Goal: Task Accomplishment & Management: Manage account settings

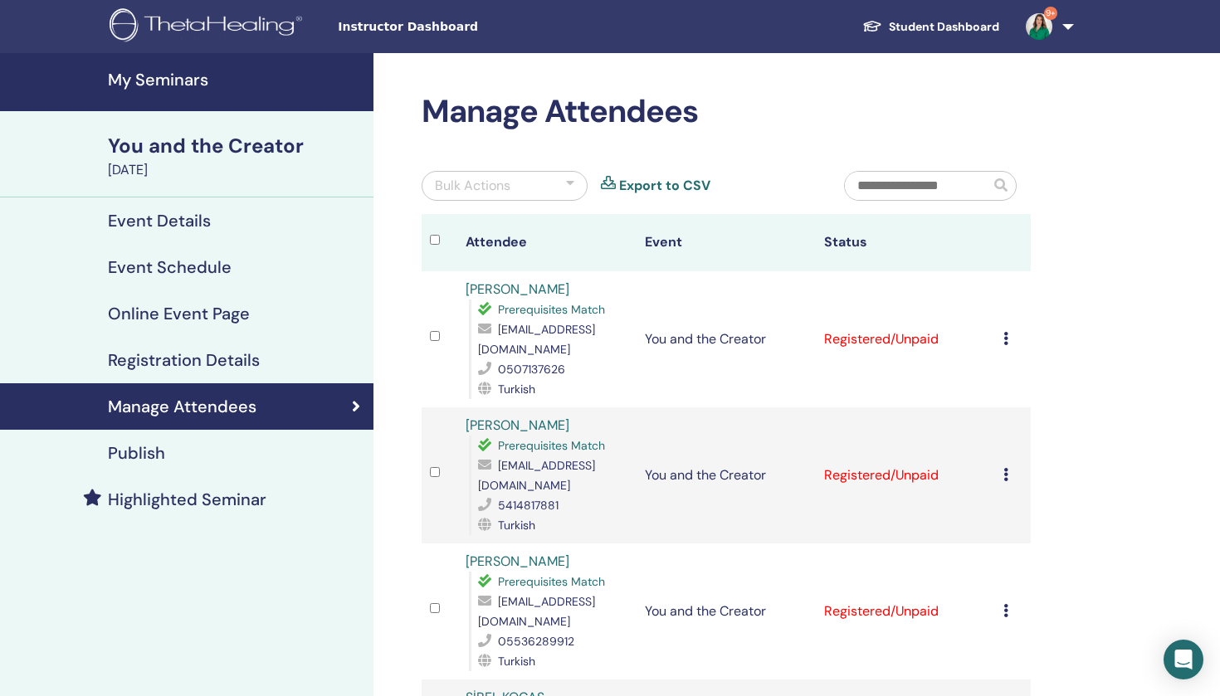
click at [1005, 337] on icon at bounding box center [1005, 338] width 5 height 13
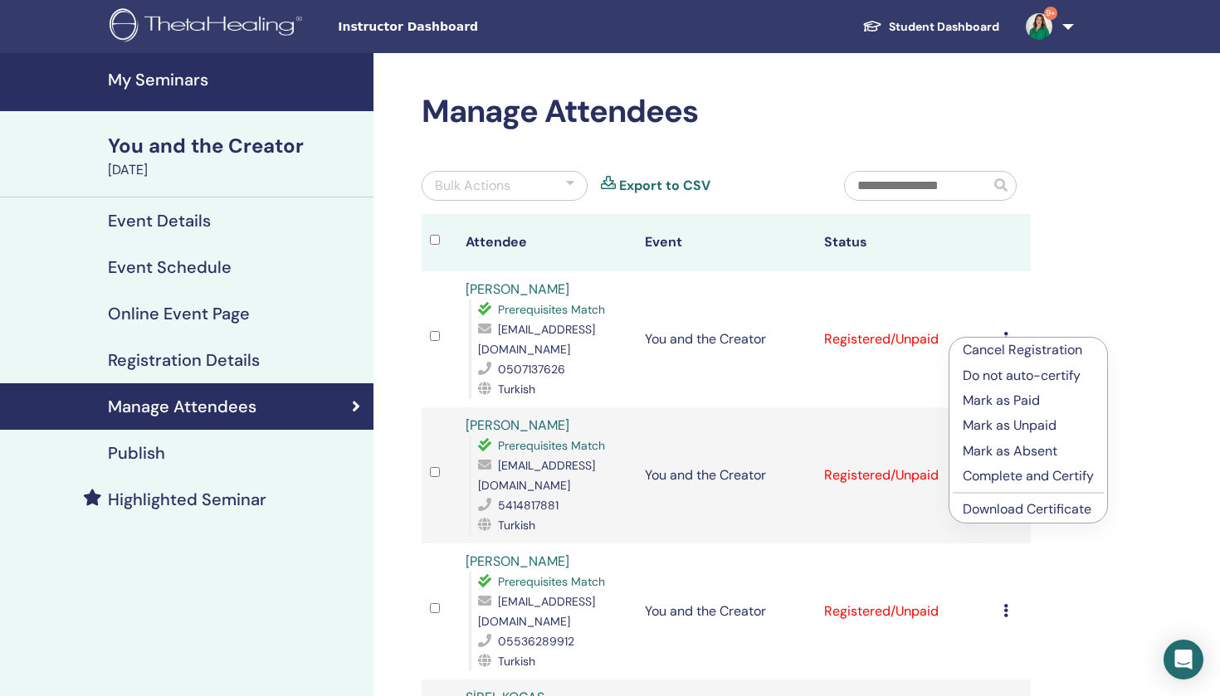
click at [1020, 397] on p "Mark as Paid" at bounding box center [1027, 401] width 131 height 20
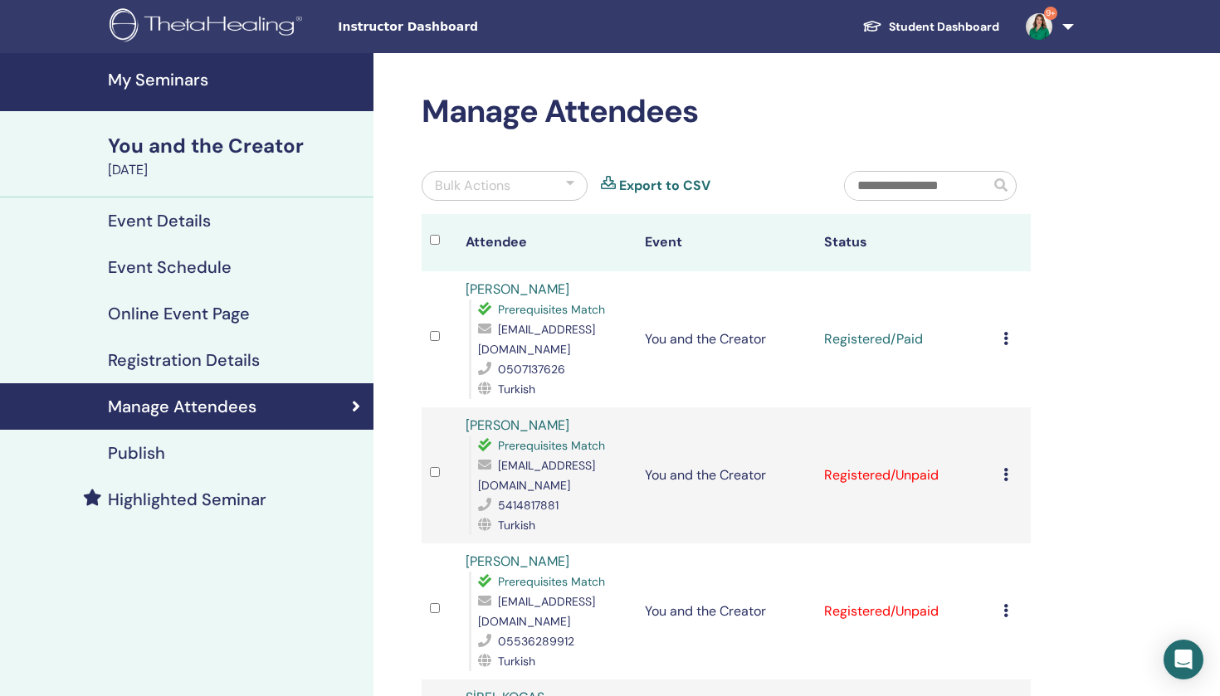
click at [1006, 340] on icon at bounding box center [1005, 338] width 5 height 13
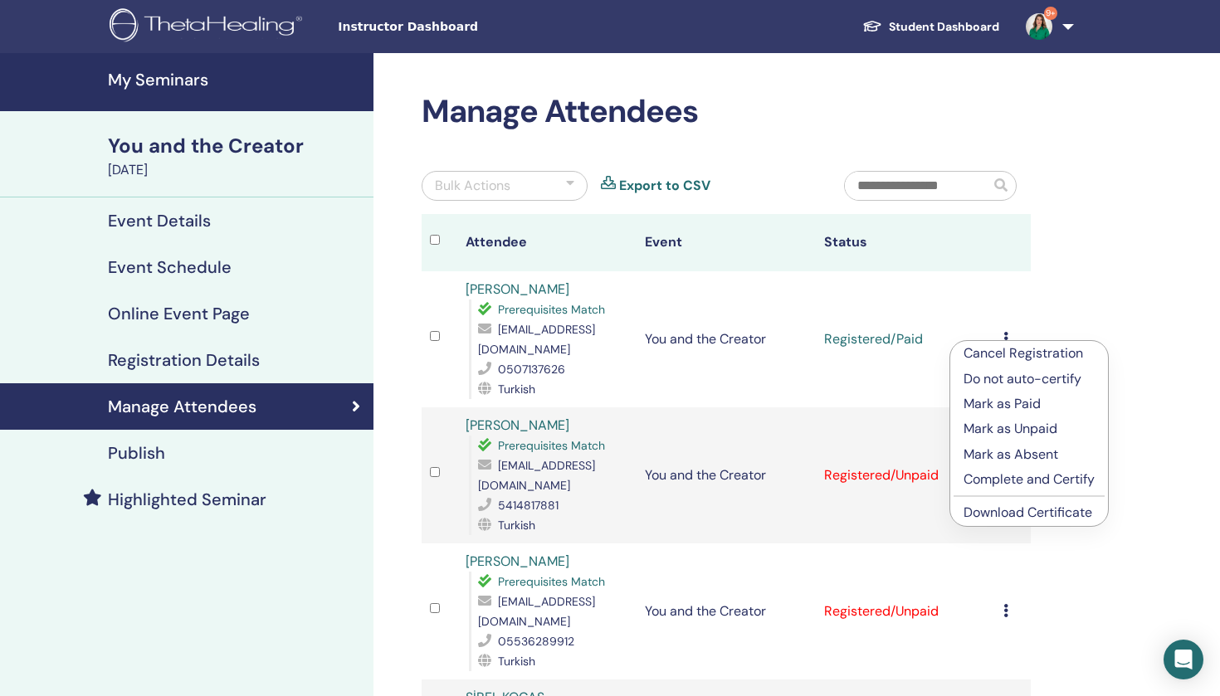
click at [1020, 480] on p "Complete and Certify" at bounding box center [1028, 480] width 131 height 20
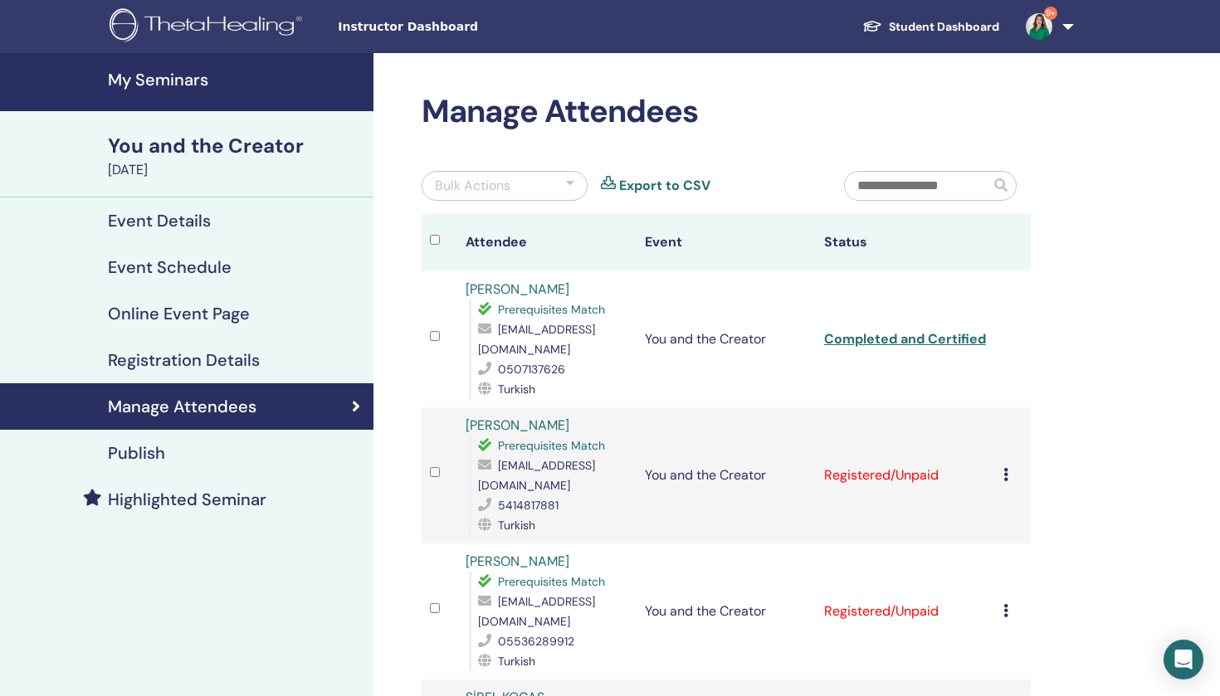
click at [1005, 475] on icon at bounding box center [1005, 474] width 5 height 13
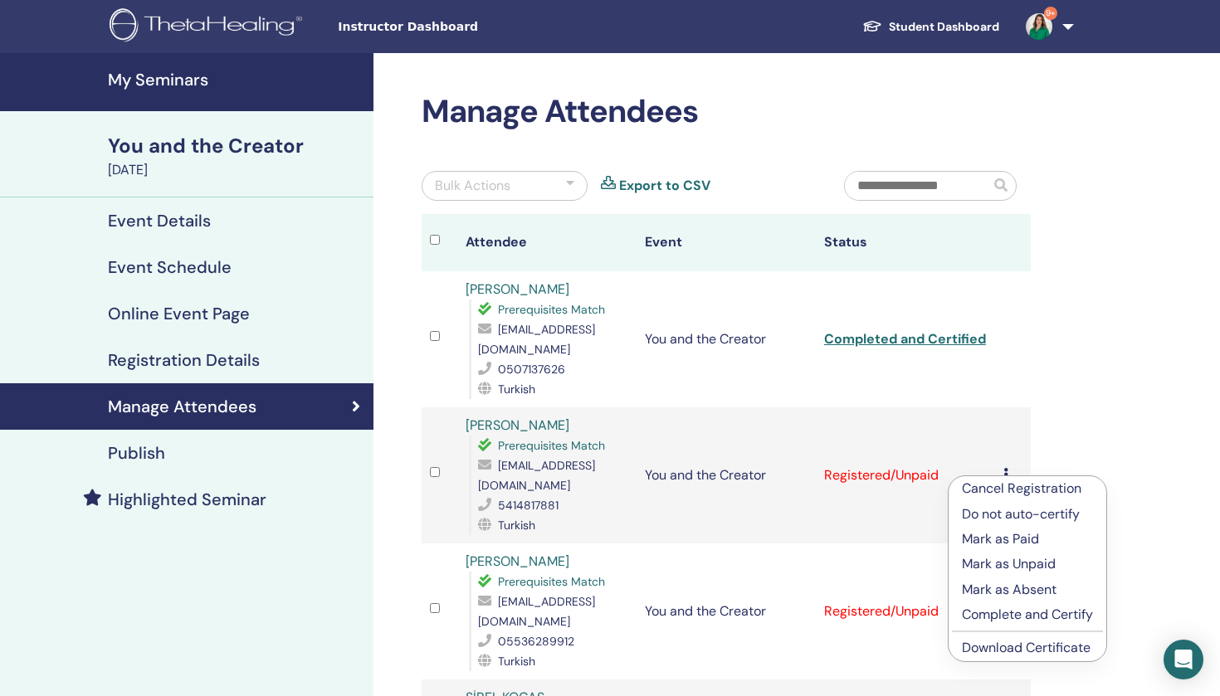
click at [1015, 539] on p "Mark as Paid" at bounding box center [1027, 539] width 131 height 20
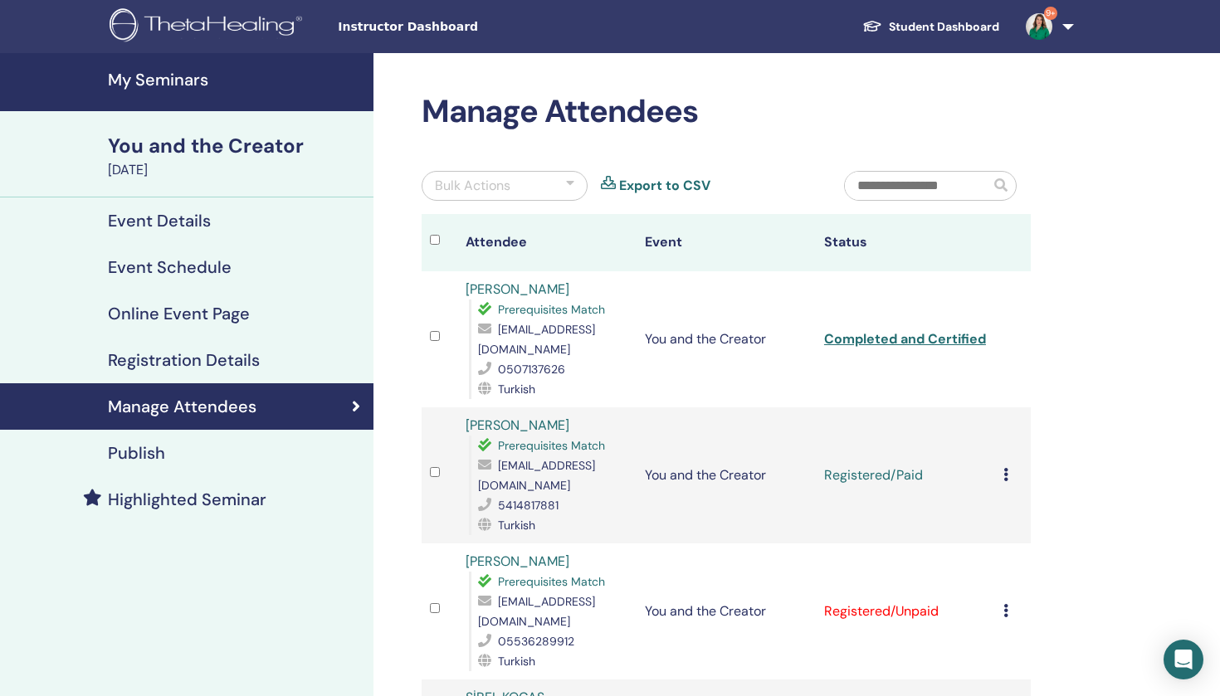
click at [1007, 480] on icon at bounding box center [1005, 474] width 5 height 13
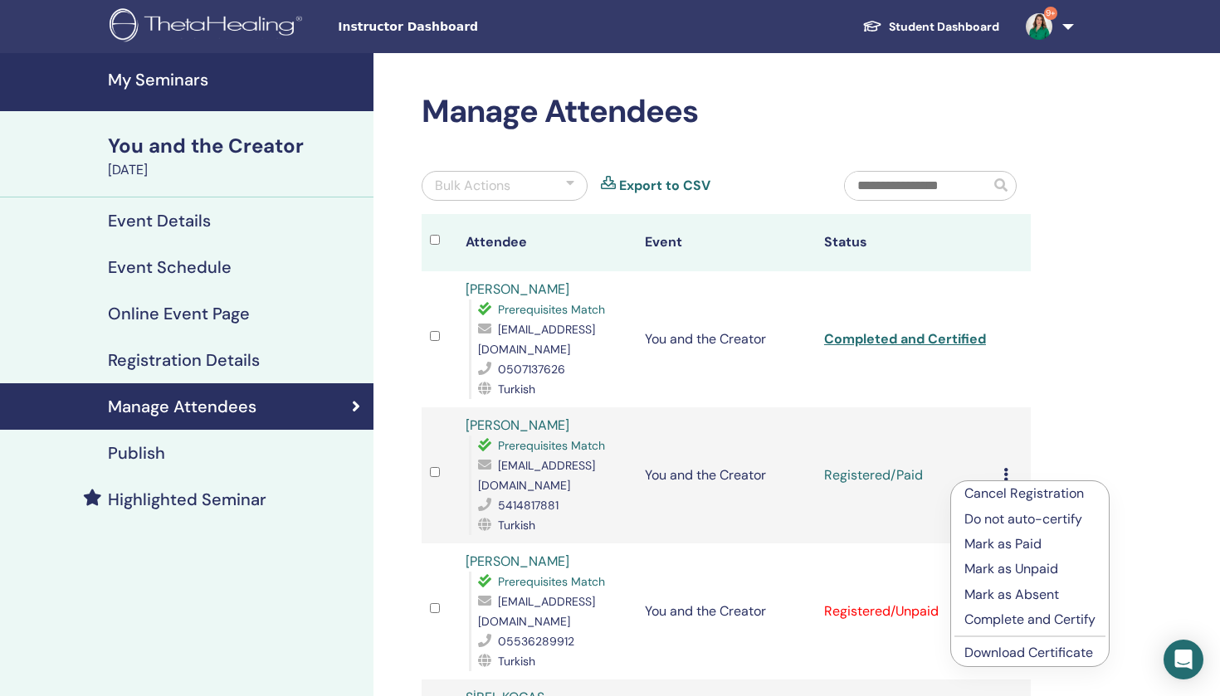
click at [1038, 618] on p "Complete and Certify" at bounding box center [1029, 620] width 131 height 20
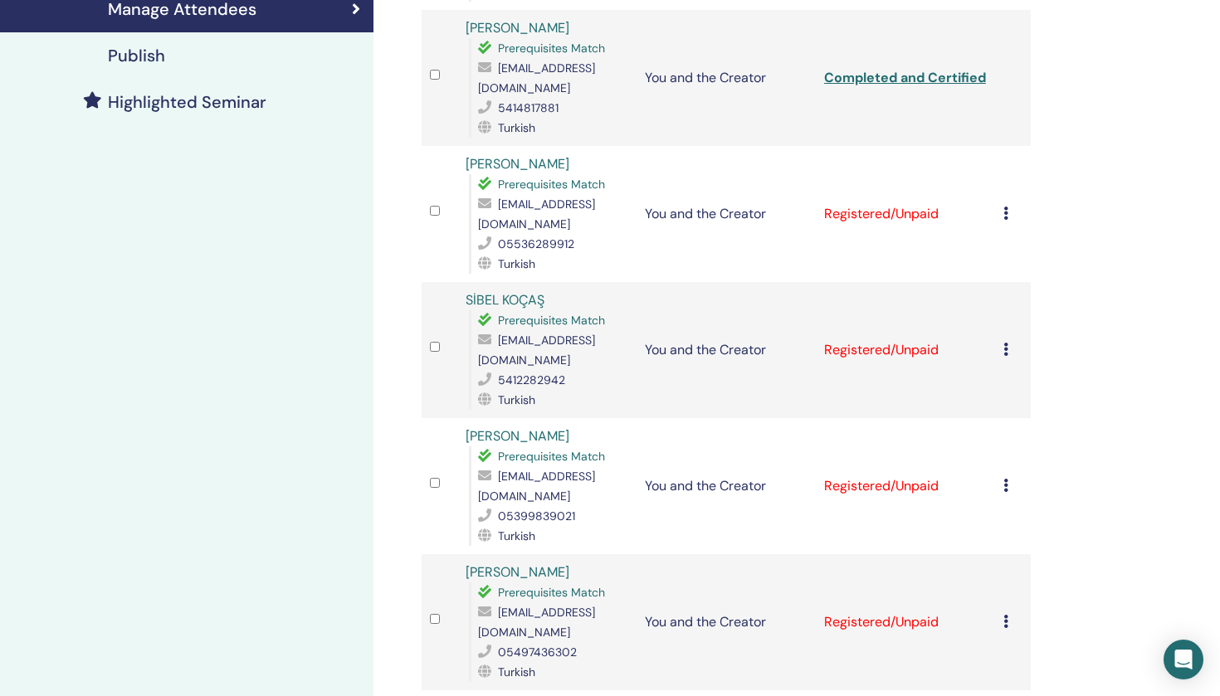
scroll to position [398, 0]
click at [1004, 215] on icon at bounding box center [1005, 212] width 5 height 13
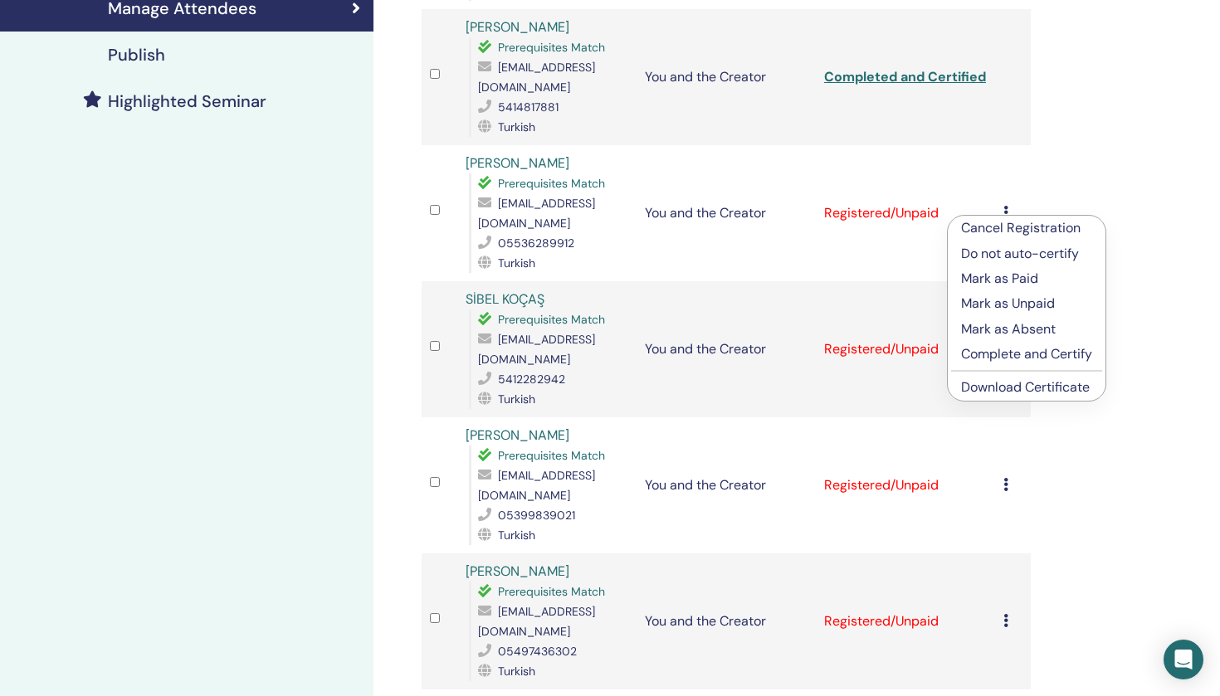
click at [1000, 285] on p "Mark as Paid" at bounding box center [1026, 279] width 131 height 20
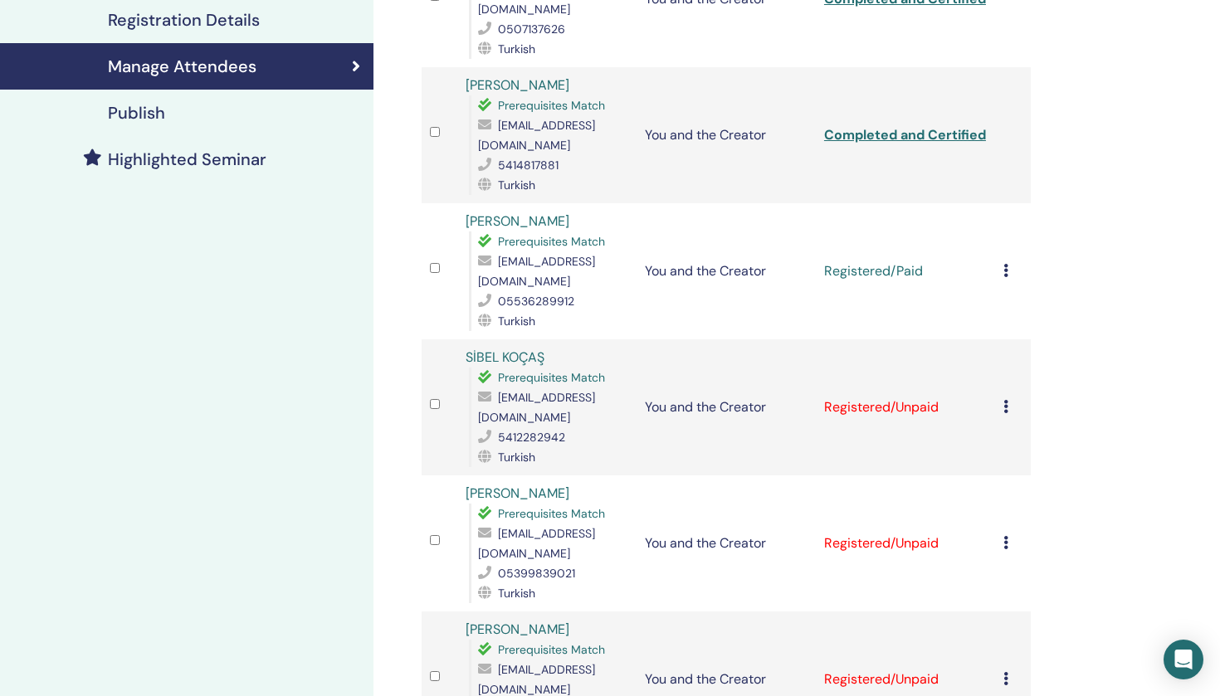
scroll to position [362, 0]
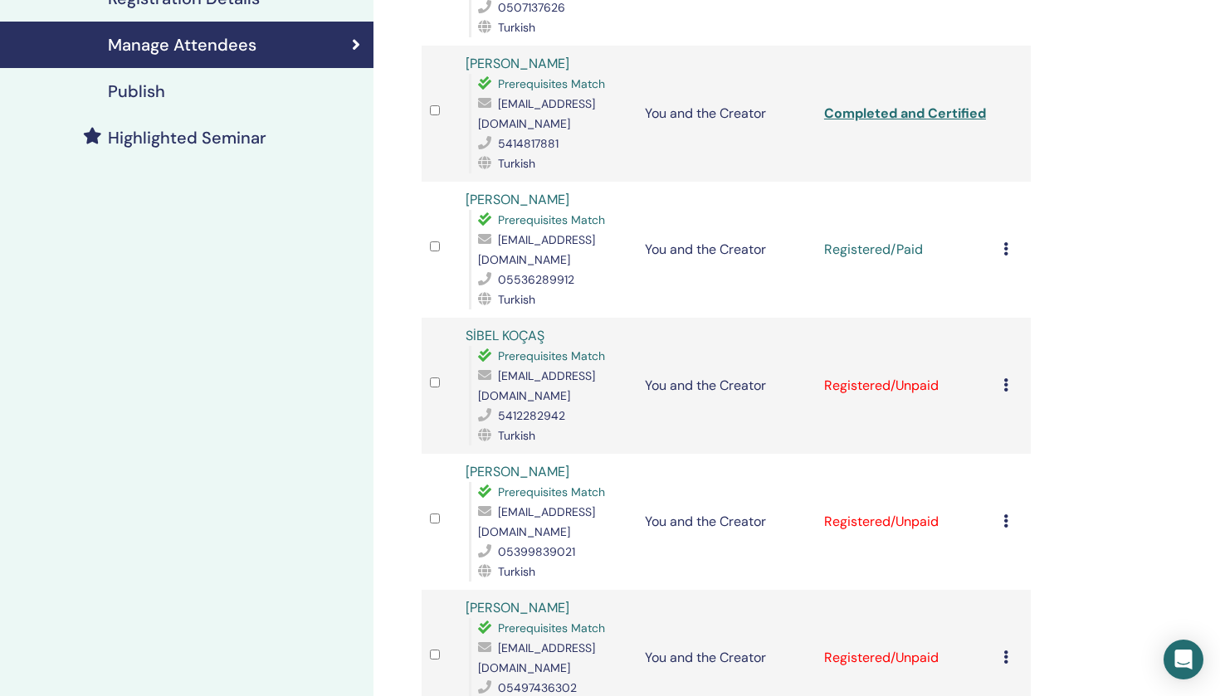
click at [1001, 255] on td "Cancel Registration Do not auto-certify Mark as Paid Mark as Unpaid Mark as Abs…" at bounding box center [1013, 250] width 36 height 136
click at [1005, 246] on icon at bounding box center [1005, 248] width 5 height 13
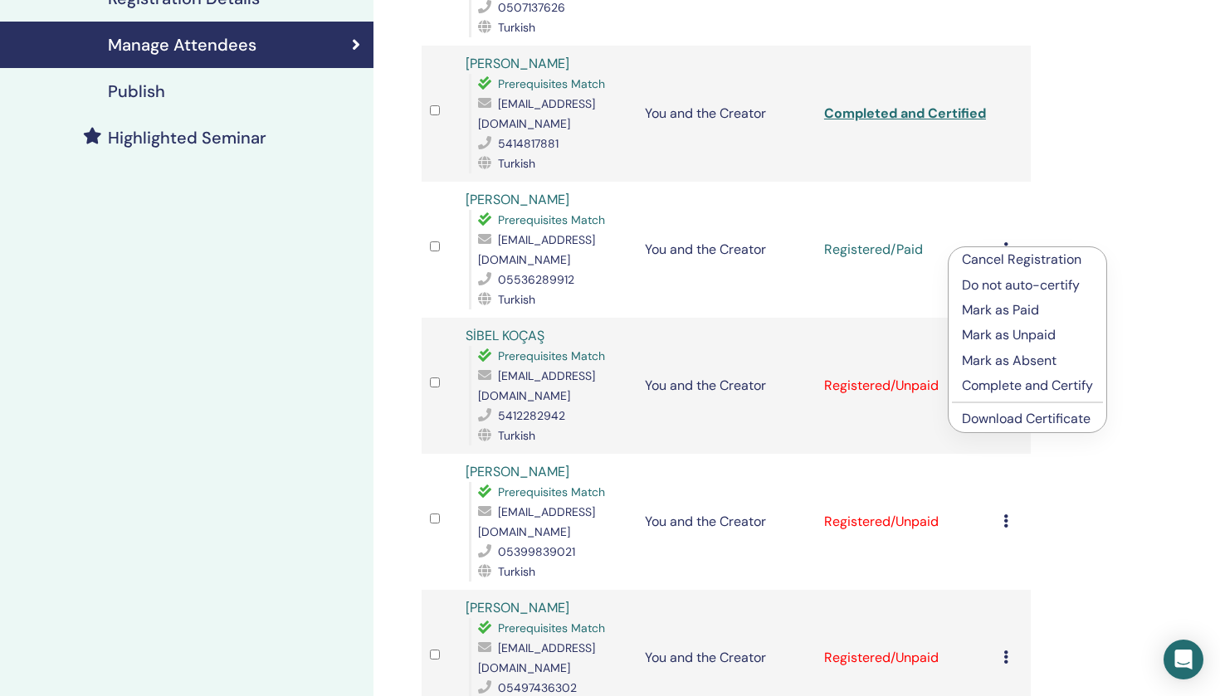
click at [1024, 381] on p "Complete and Certify" at bounding box center [1027, 386] width 131 height 20
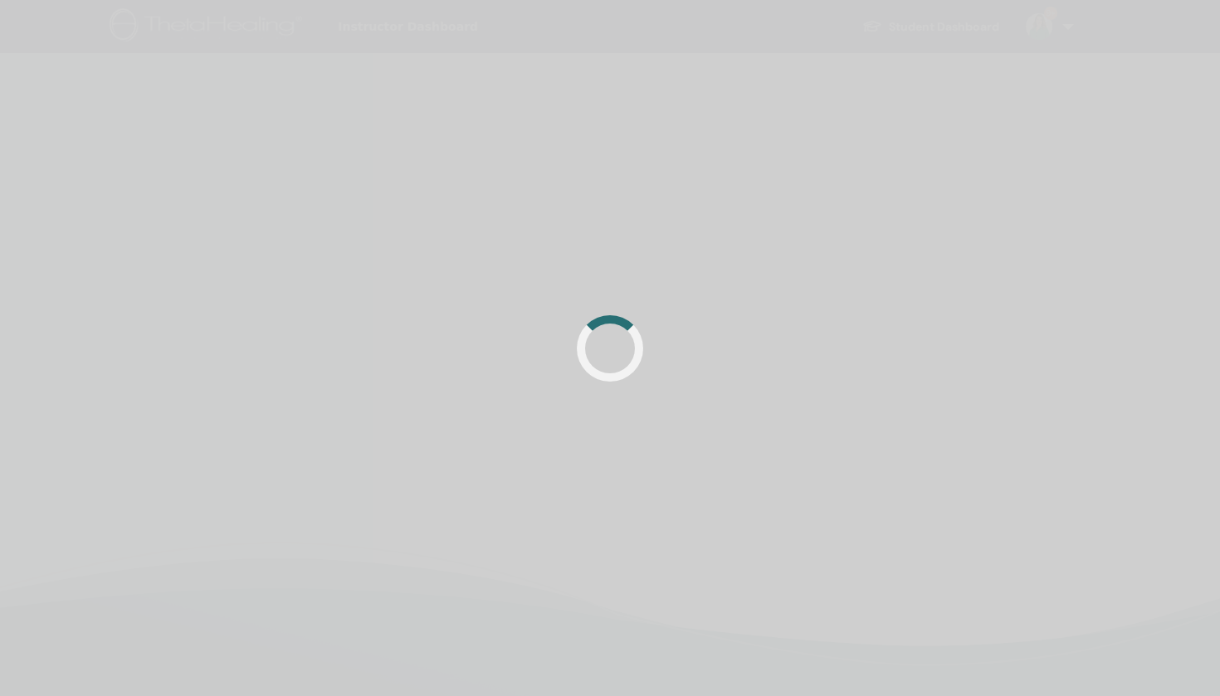
scroll to position [362, 0]
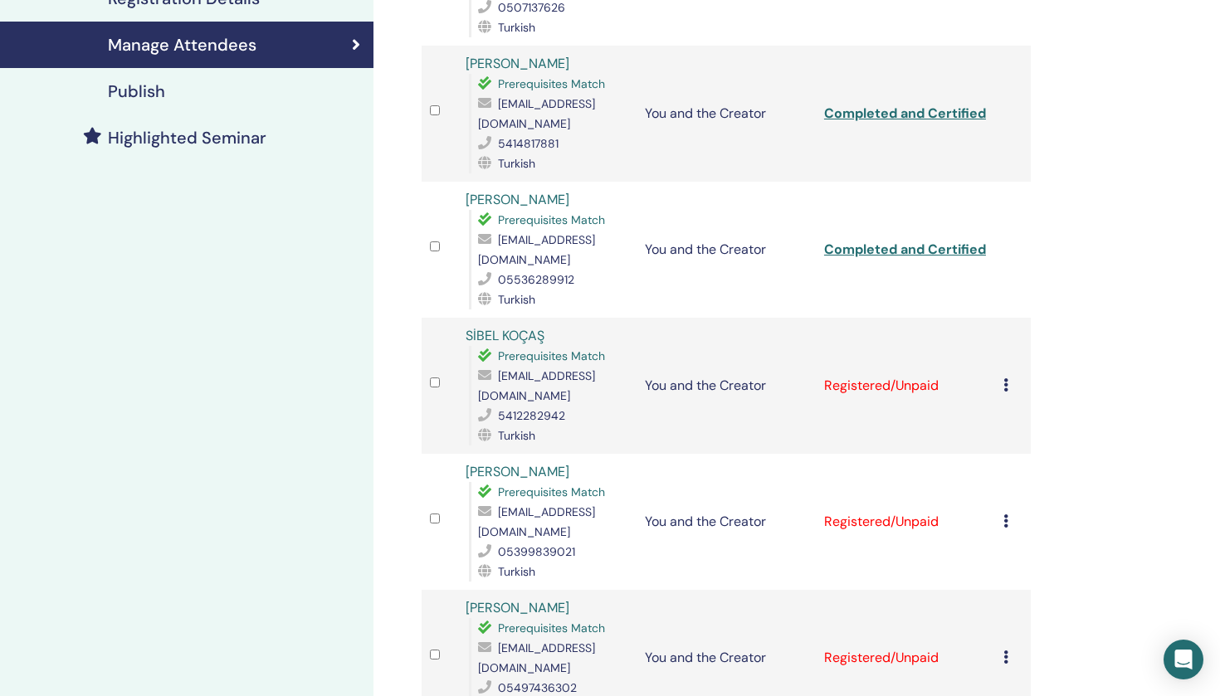
click at [1003, 378] on icon at bounding box center [1005, 384] width 5 height 13
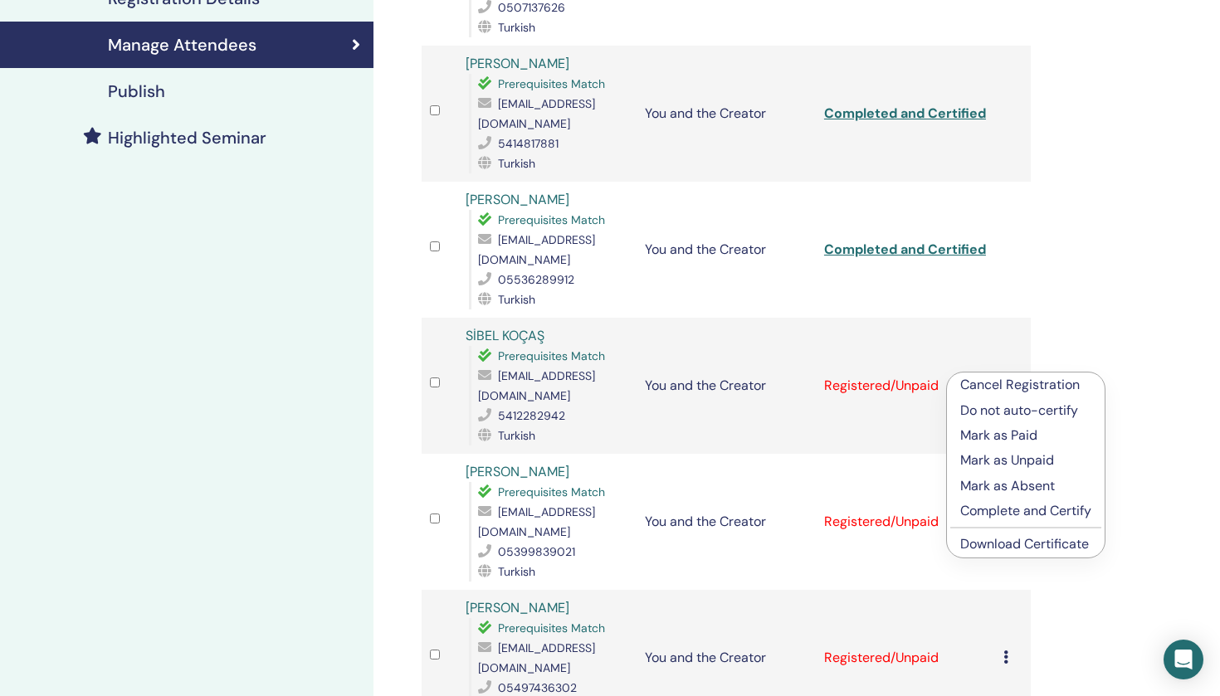
click at [1005, 436] on p "Mark as Paid" at bounding box center [1025, 436] width 131 height 20
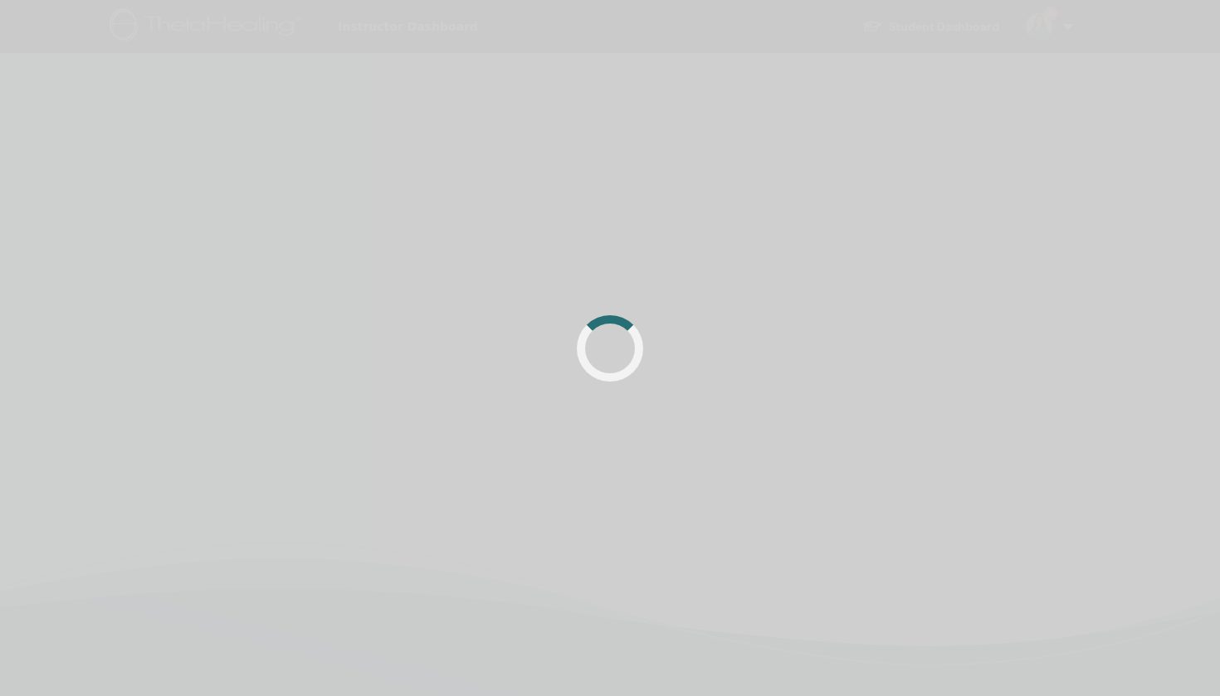
scroll to position [362, 0]
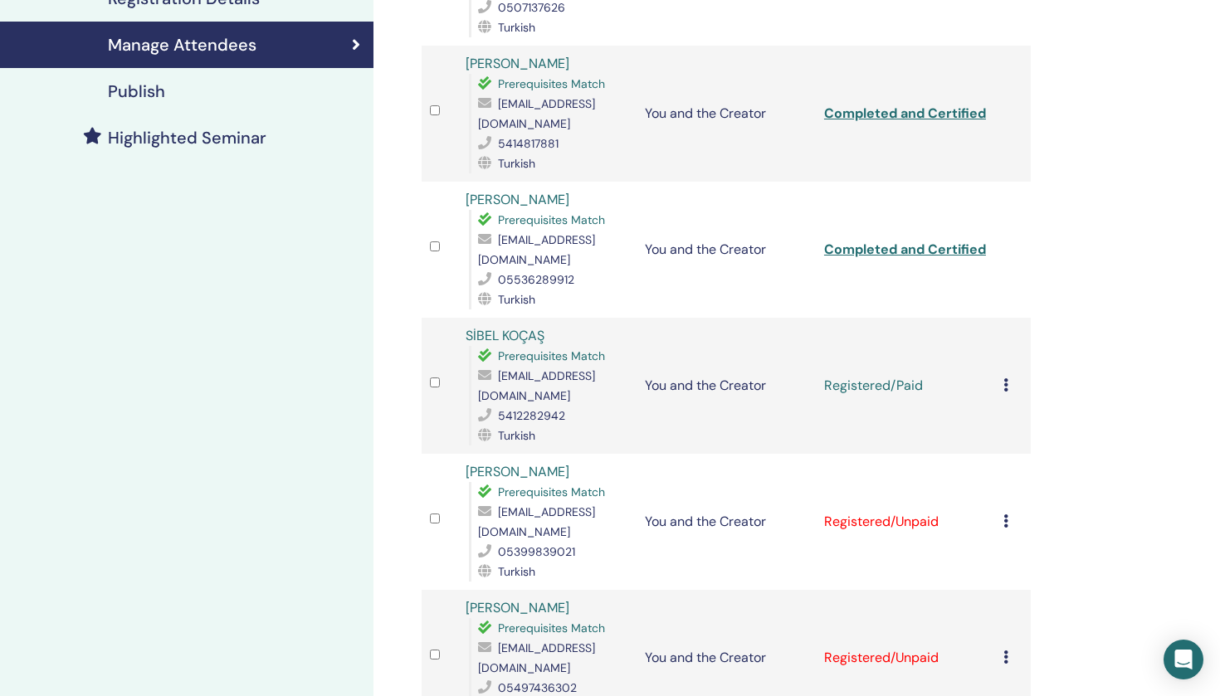
click at [1007, 378] on icon at bounding box center [1005, 384] width 5 height 13
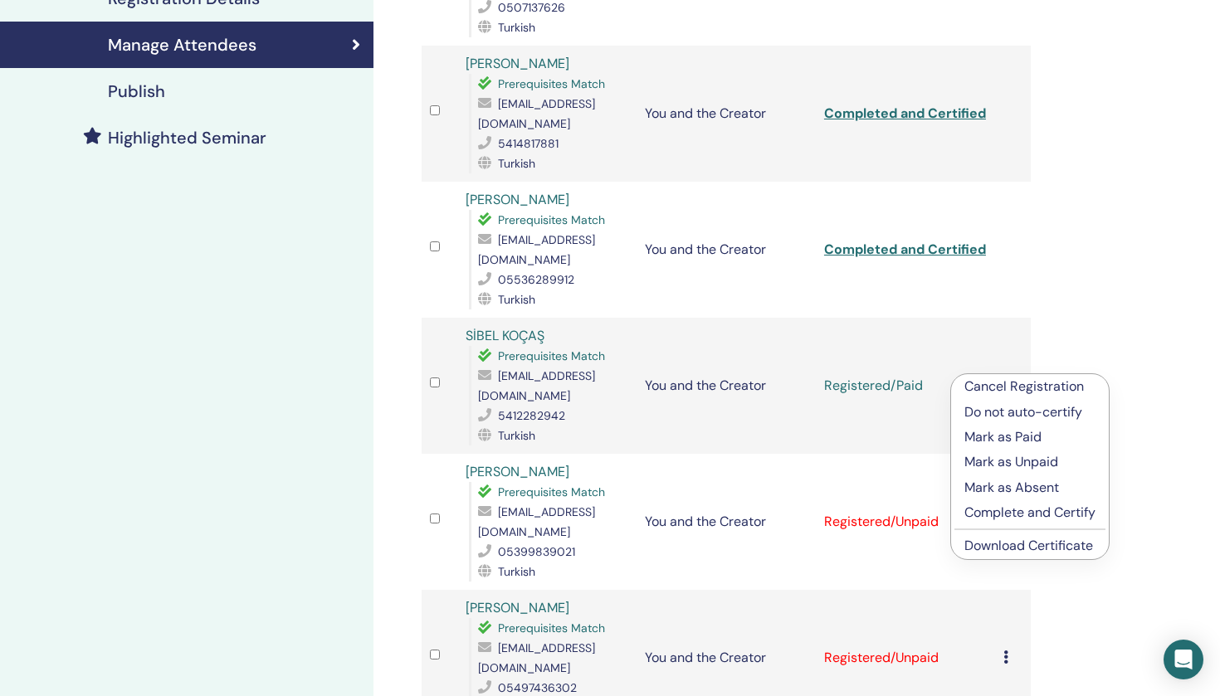
click at [1034, 516] on p "Complete and Certify" at bounding box center [1029, 513] width 131 height 20
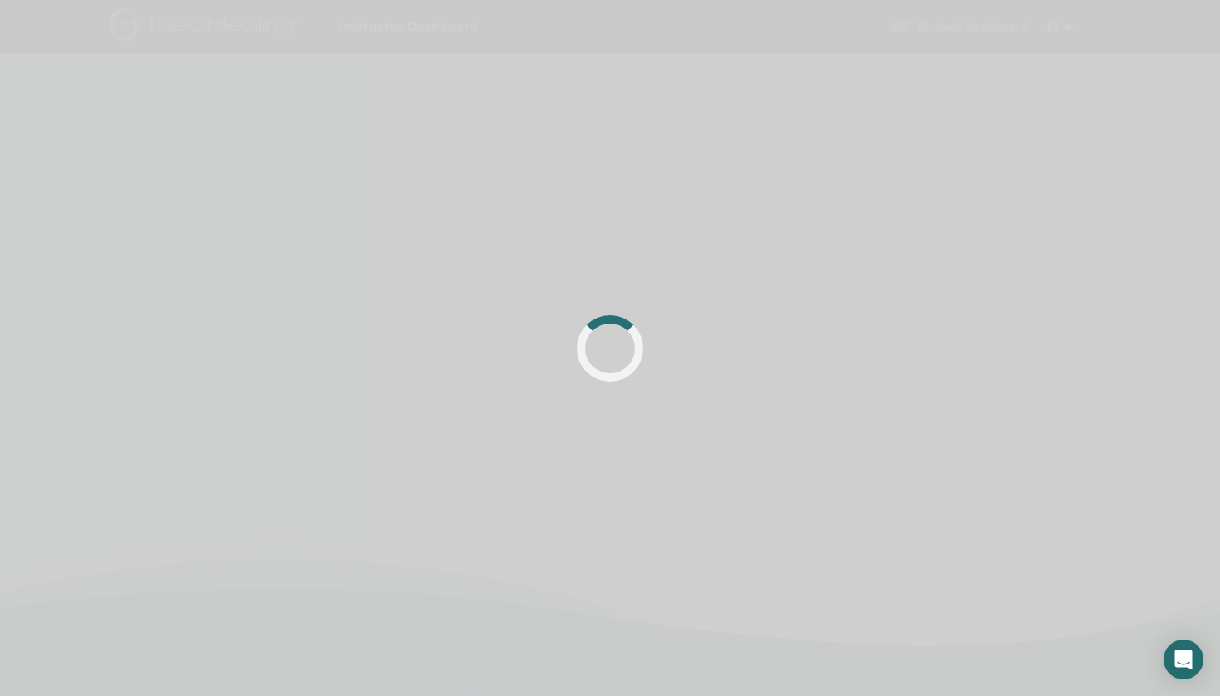
scroll to position [362, 0]
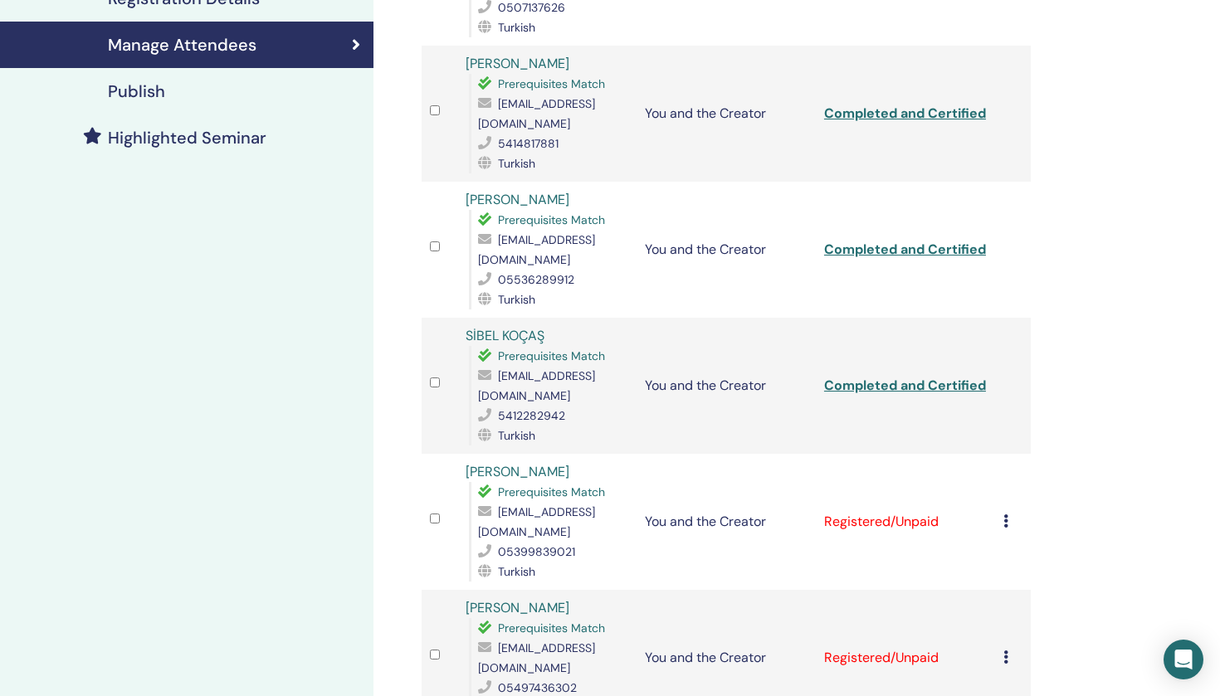
click at [1008, 512] on div "Cancel Registration Do not auto-certify Mark as Paid Mark as Unpaid Mark as Abs…" at bounding box center [1012, 522] width 19 height 20
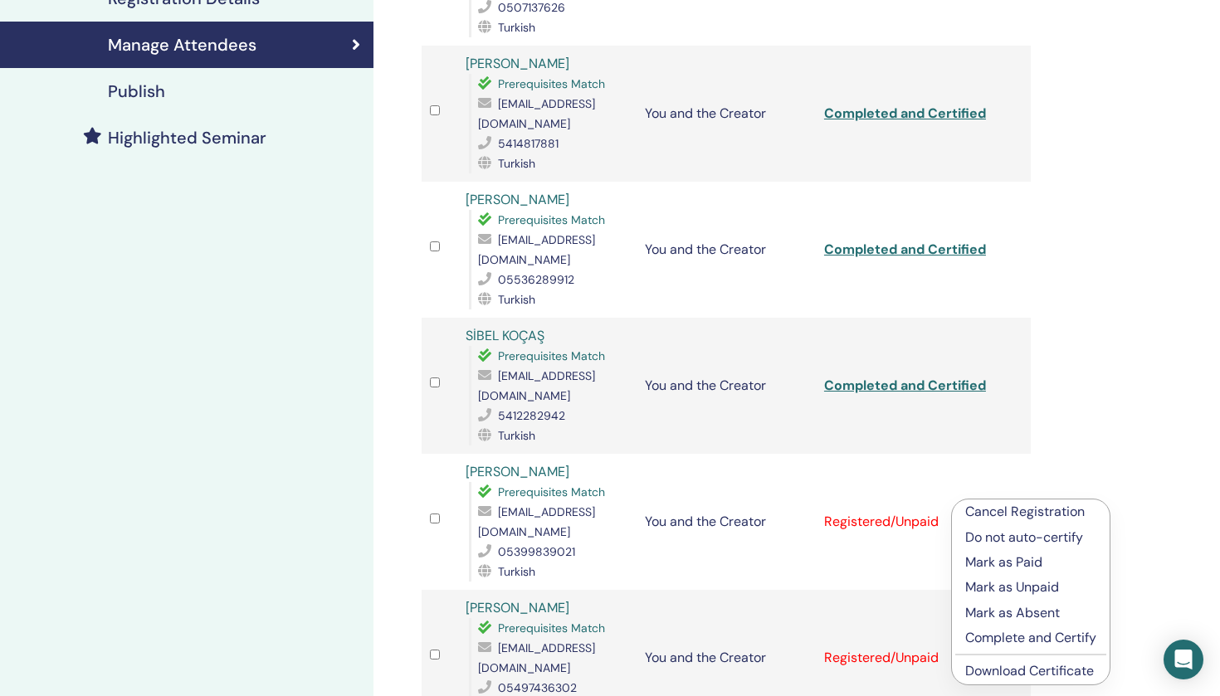
click at [1012, 557] on p "Mark as Paid" at bounding box center [1030, 563] width 131 height 20
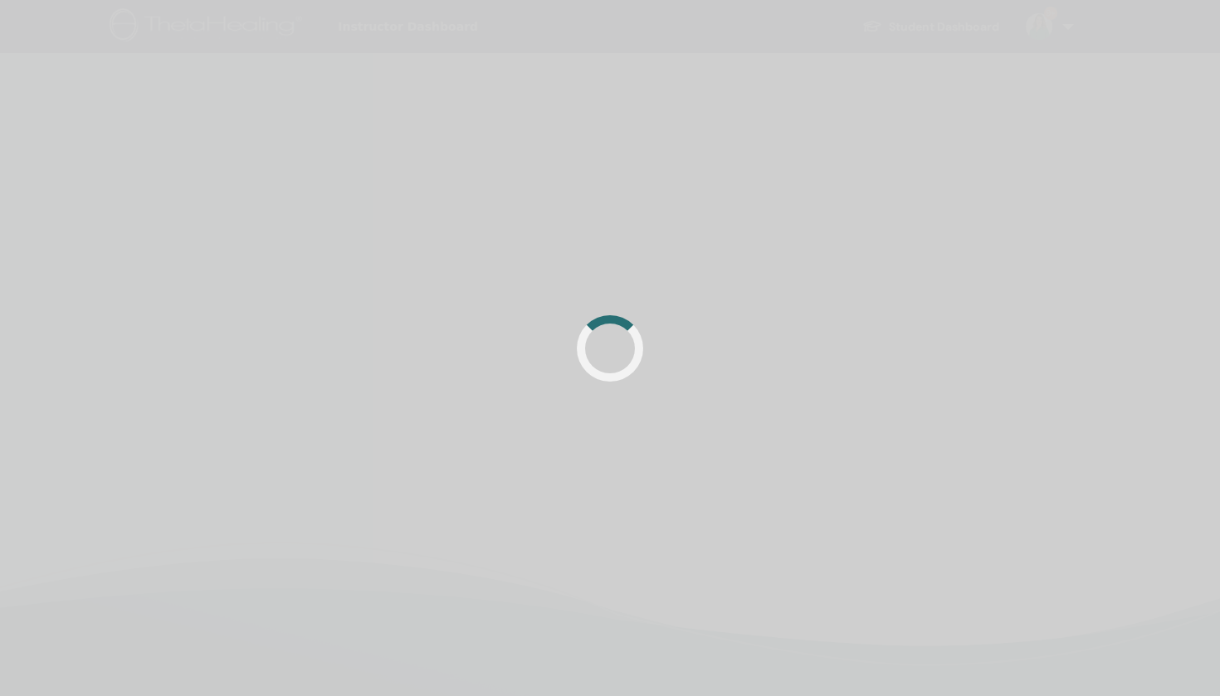
scroll to position [362, 0]
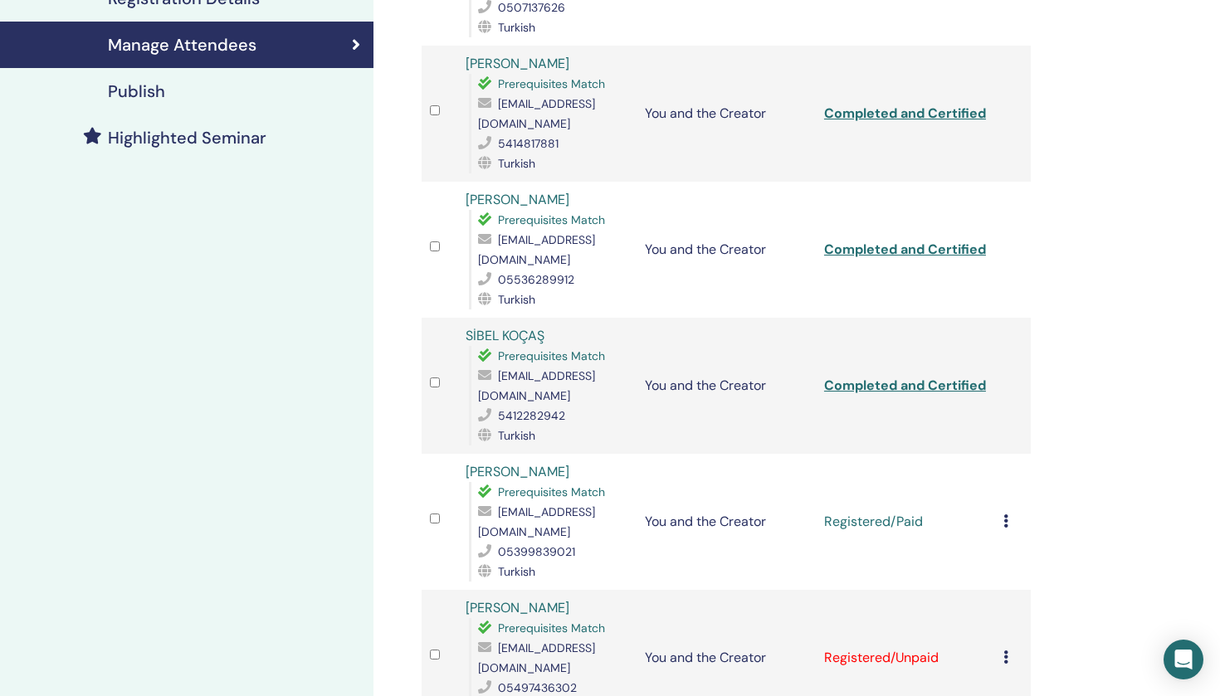
click at [1006, 514] on icon at bounding box center [1005, 520] width 5 height 13
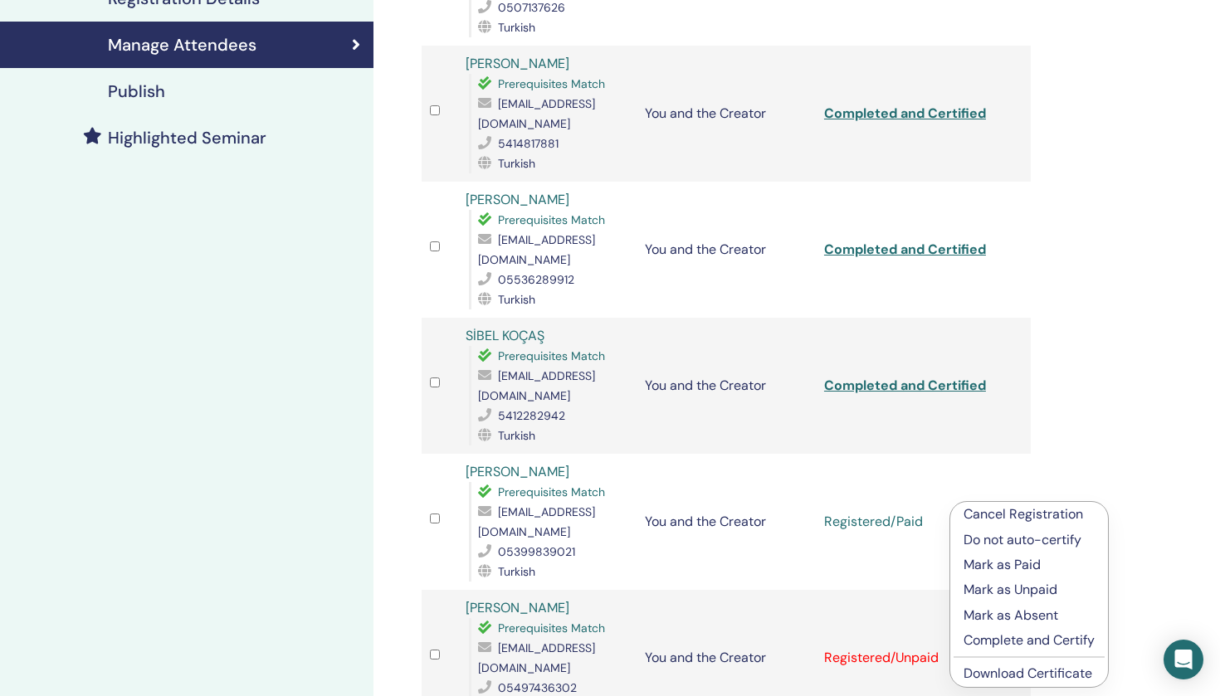
click at [1008, 635] on p "Complete and Certify" at bounding box center [1028, 640] width 131 height 20
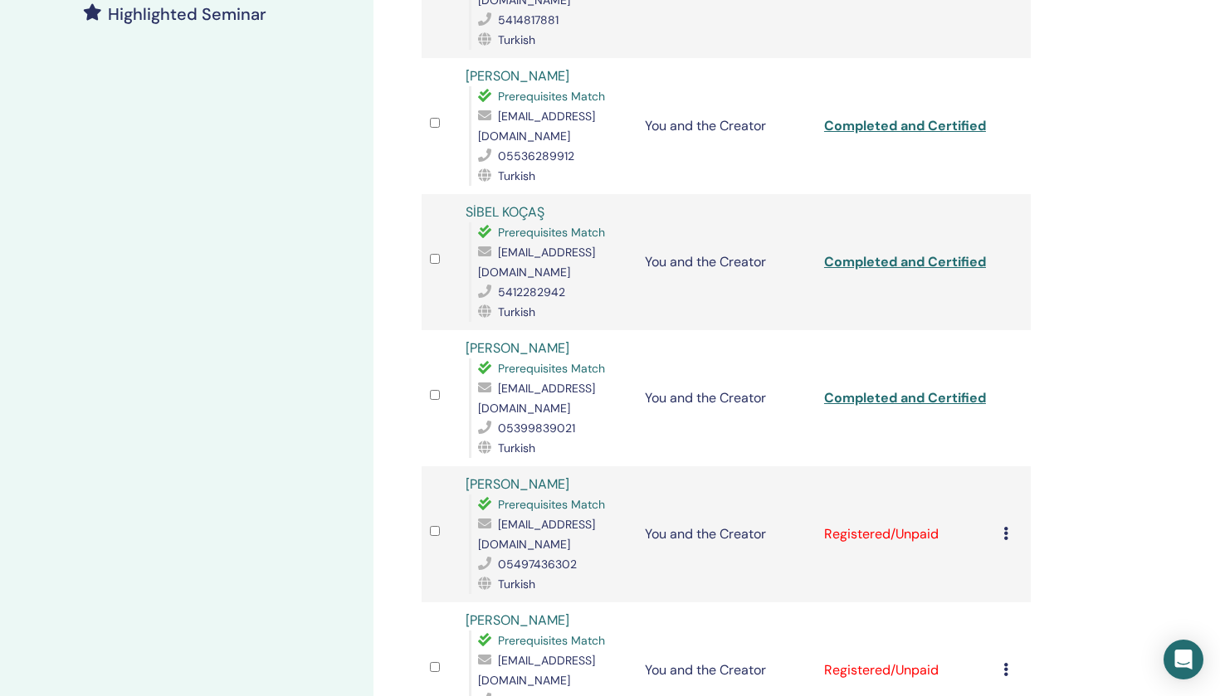
scroll to position [660, 0]
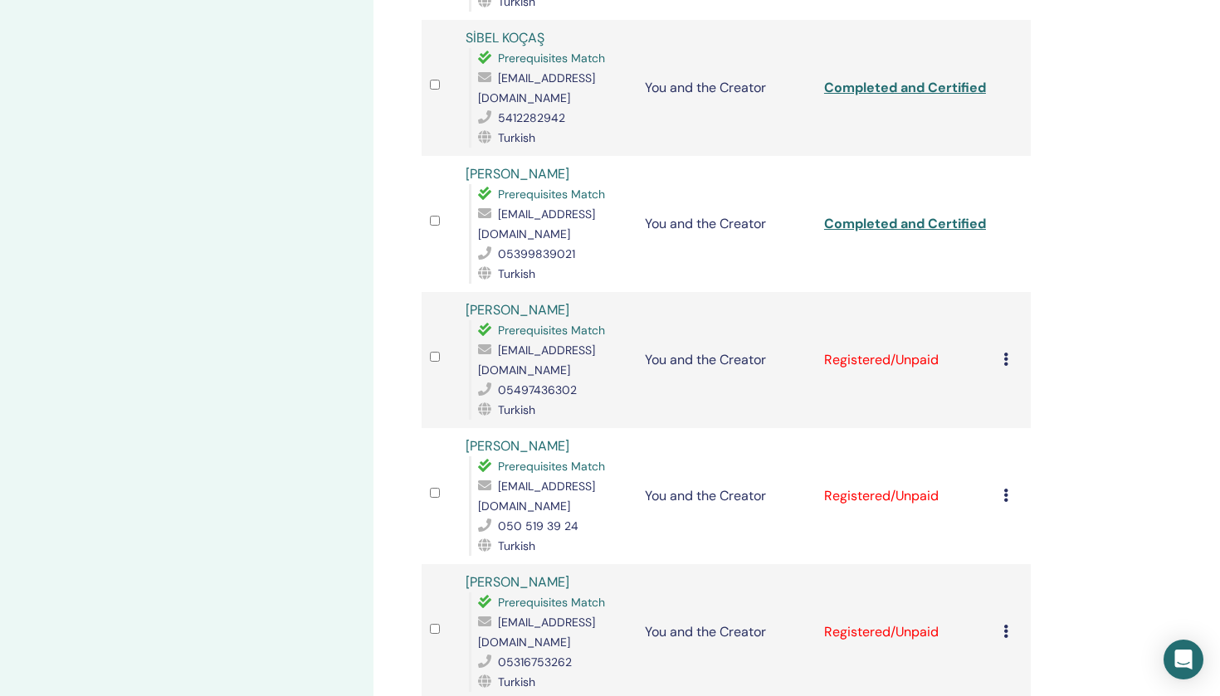
click at [1005, 350] on div "Cancel Registration Do not auto-certify Mark as Paid Mark as Unpaid Mark as Abs…" at bounding box center [1012, 360] width 19 height 20
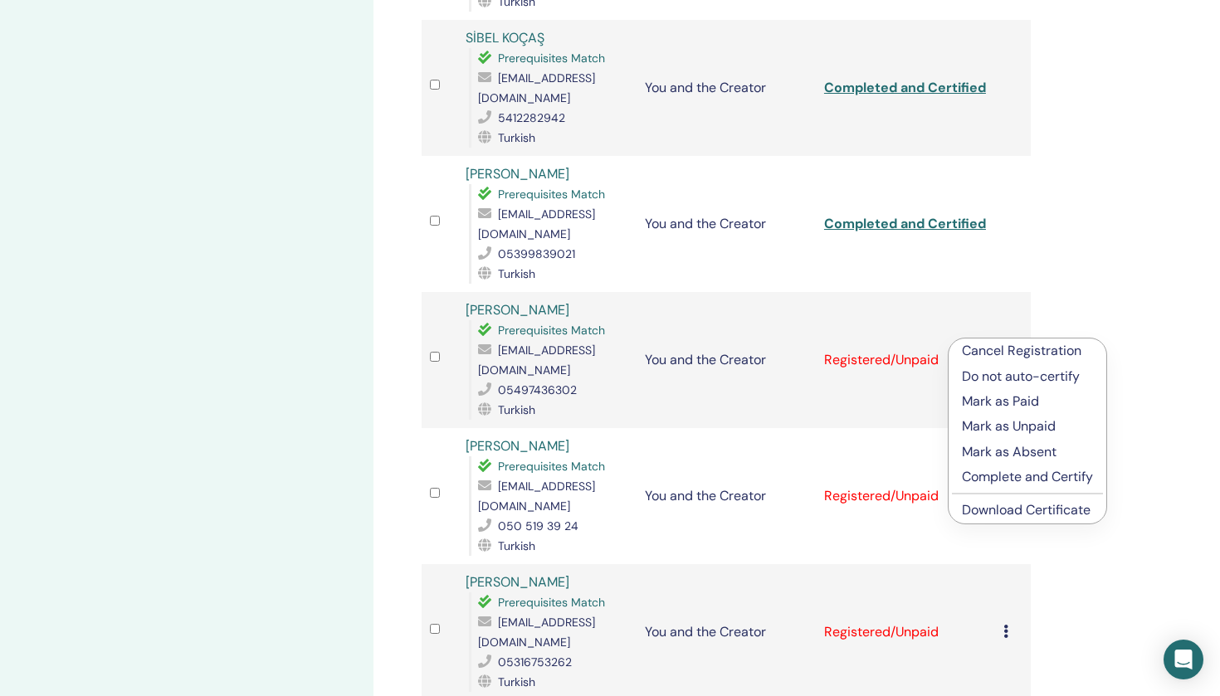
click at [1005, 405] on p "Mark as Paid" at bounding box center [1027, 402] width 131 height 20
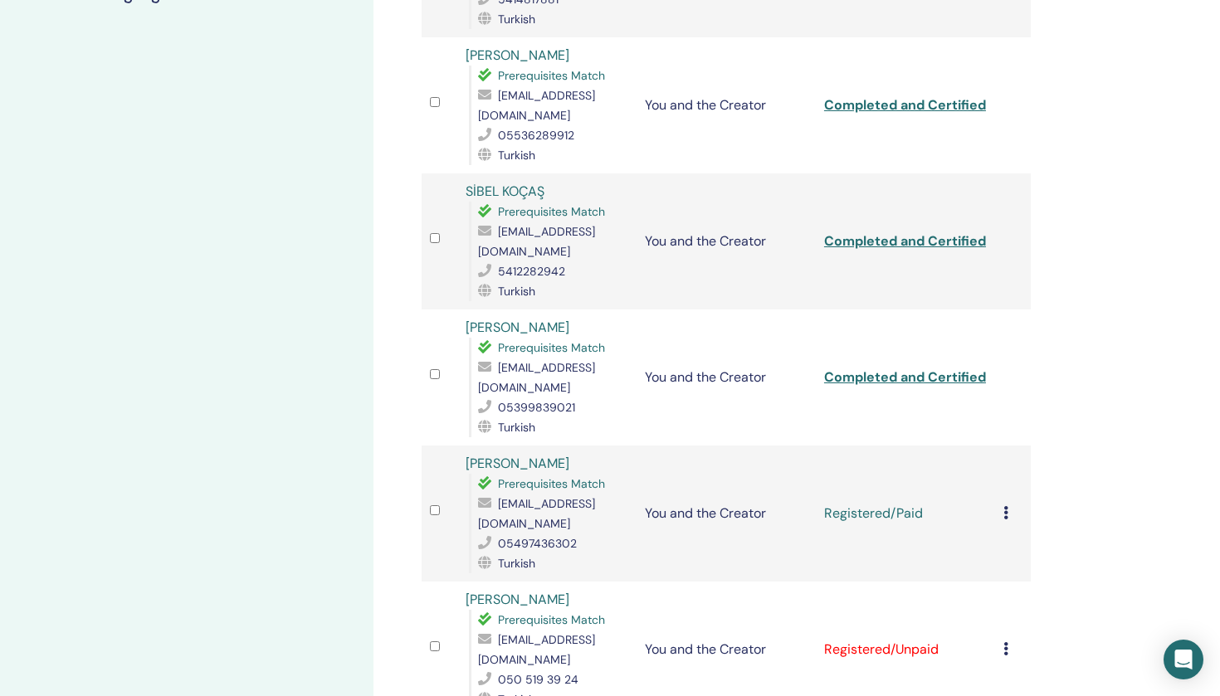
scroll to position [525, 0]
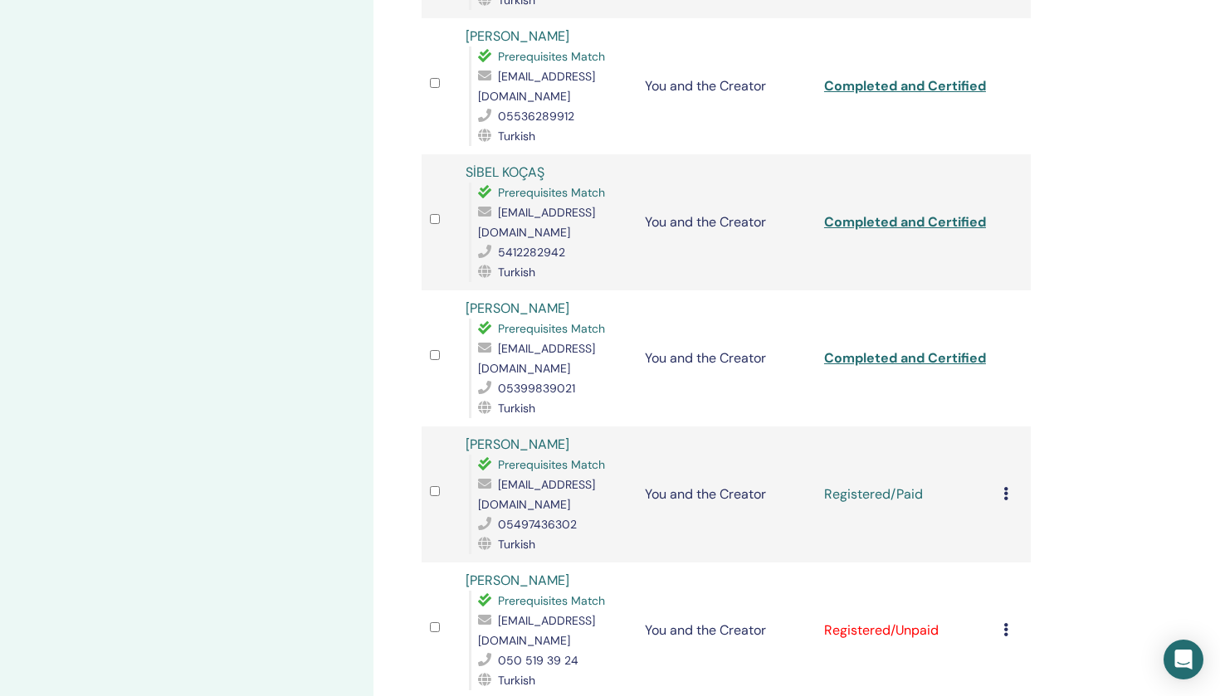
click at [1005, 487] on icon at bounding box center [1005, 493] width 5 height 13
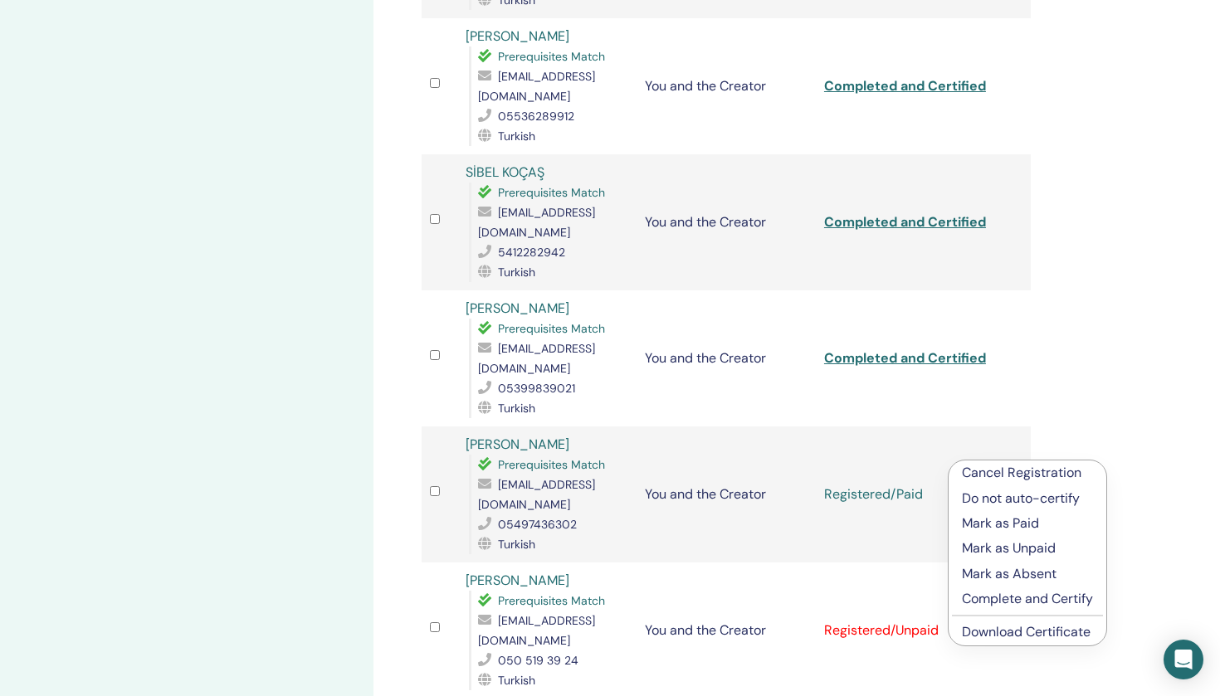
click at [1012, 601] on p "Complete and Certify" at bounding box center [1027, 599] width 131 height 20
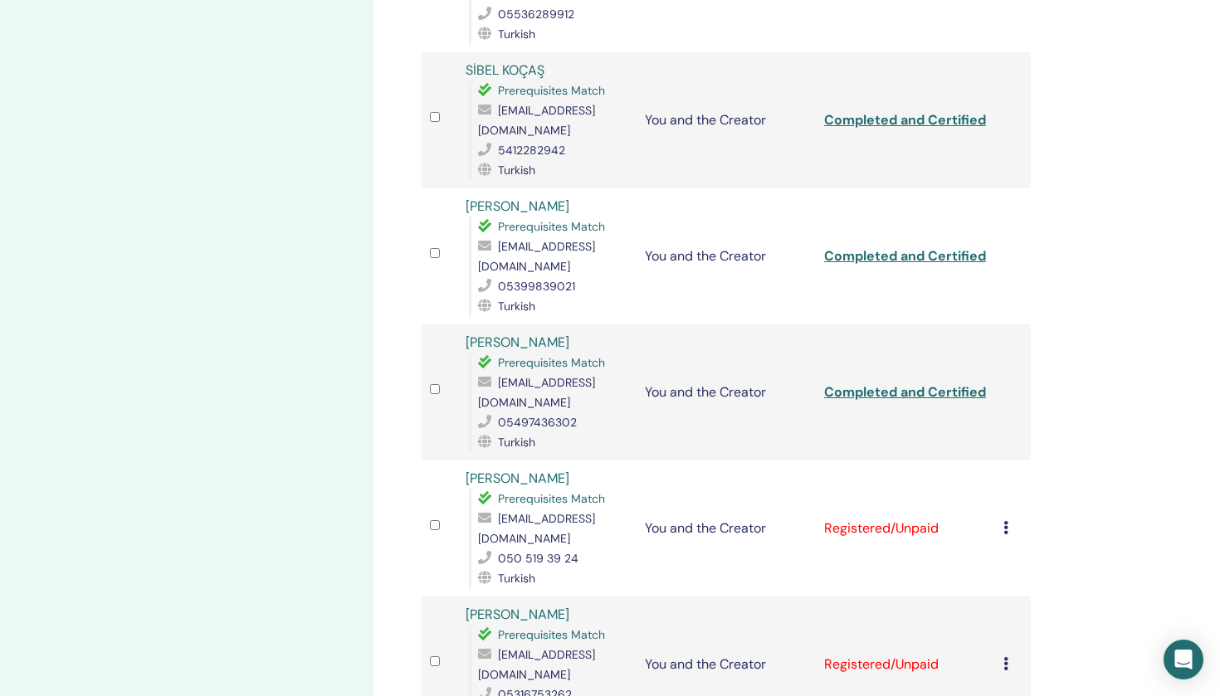
scroll to position [629, 0]
click at [1004, 519] on icon at bounding box center [1005, 525] width 5 height 13
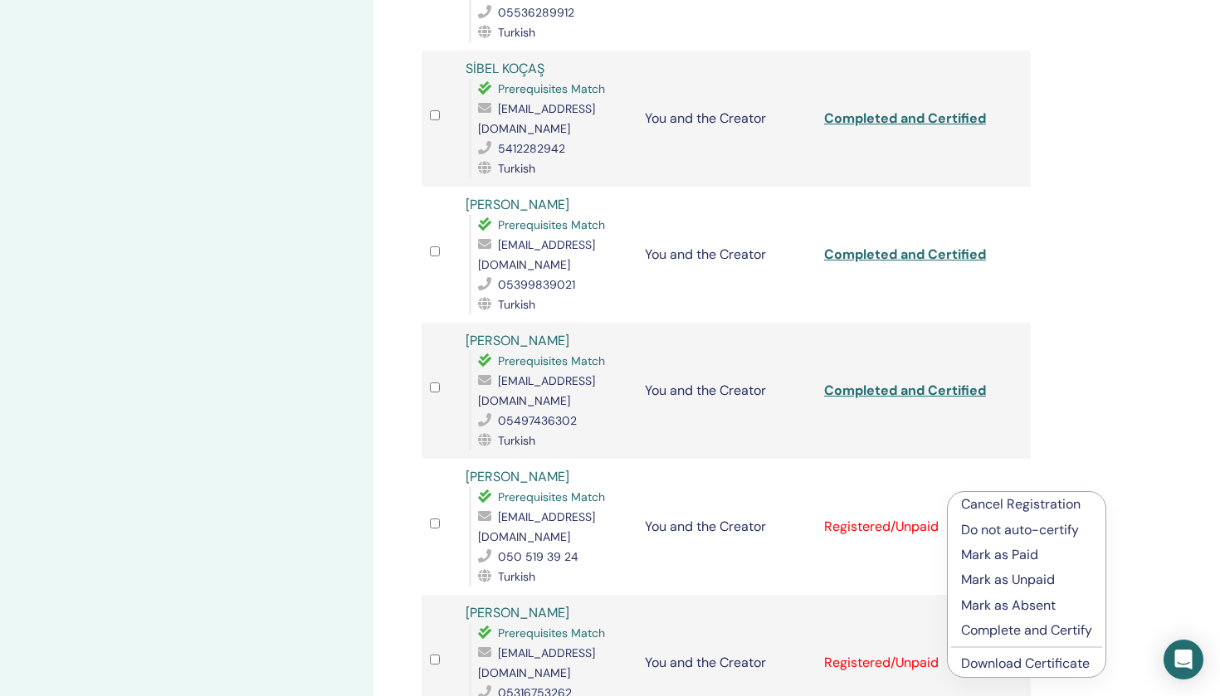
click at [1004, 556] on p "Mark as Paid" at bounding box center [1026, 555] width 131 height 20
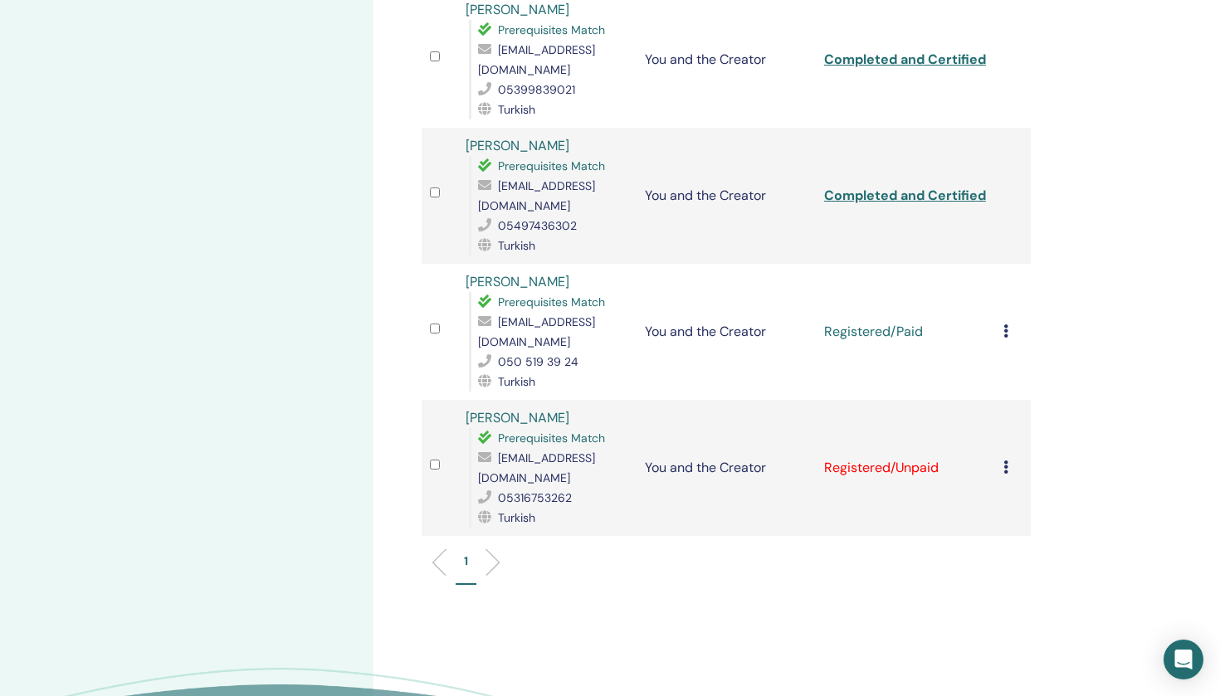
scroll to position [835, 0]
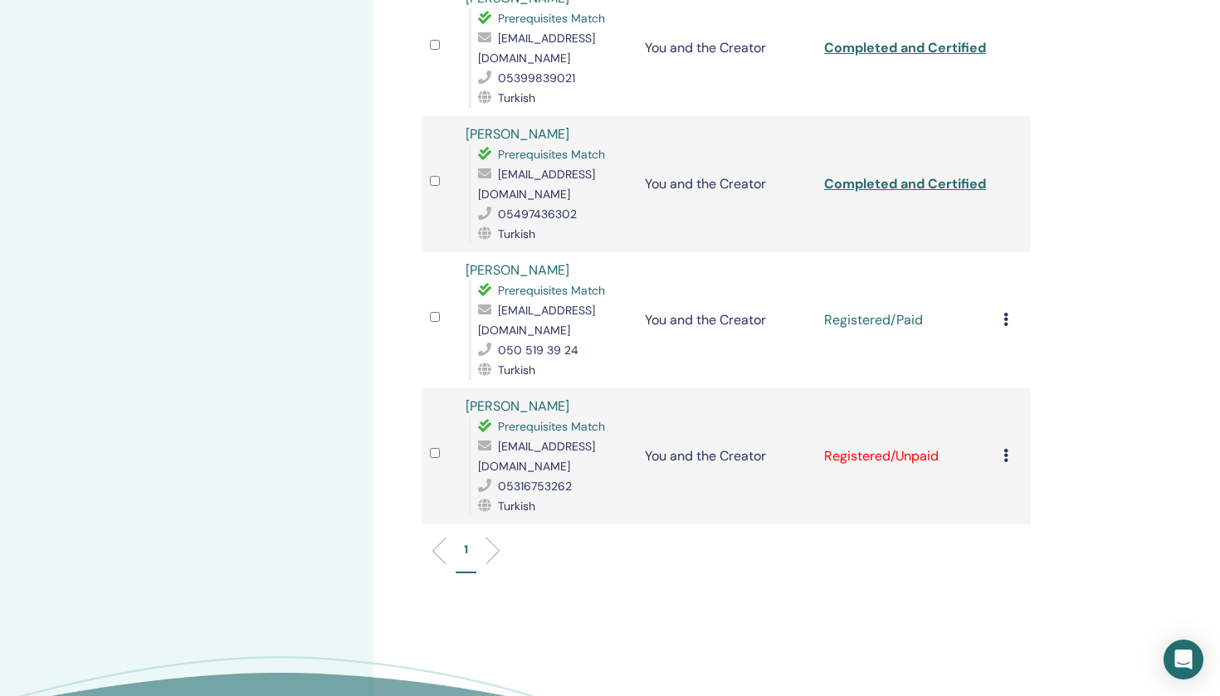
click at [1009, 310] on div "Cancel Registration Do not auto-certify Mark as Paid Mark as Unpaid Mark as Abs…" at bounding box center [1012, 320] width 19 height 20
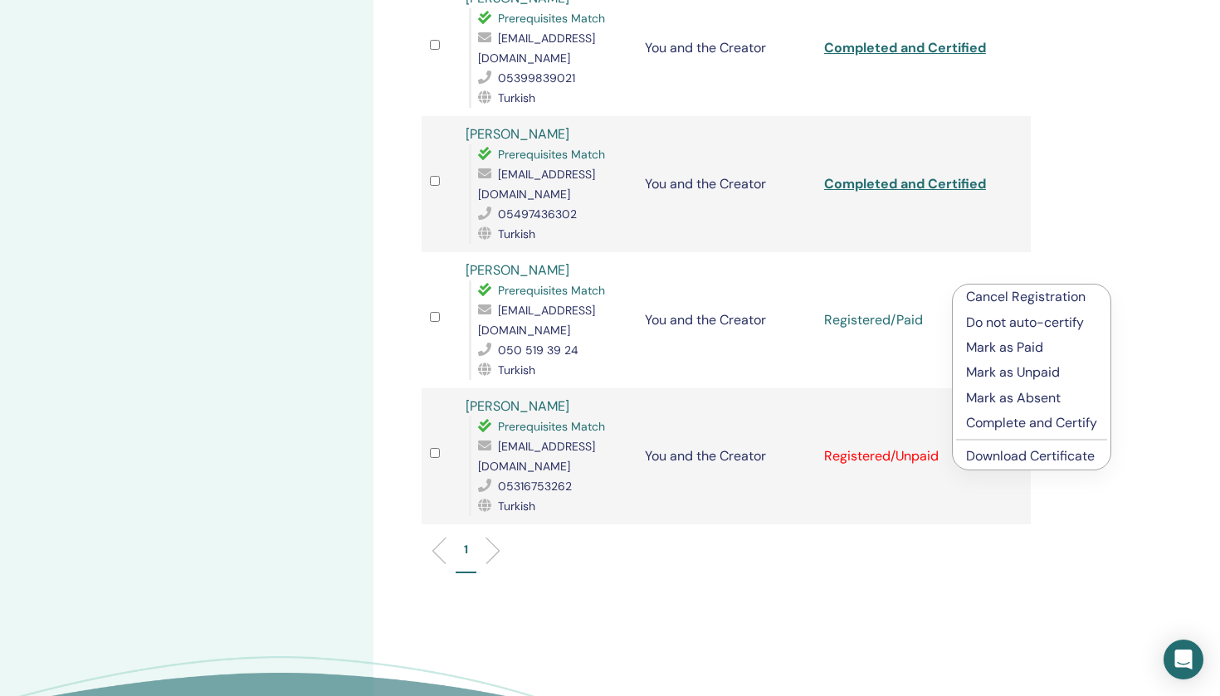
click at [1005, 432] on p "Complete and Certify" at bounding box center [1031, 423] width 131 height 20
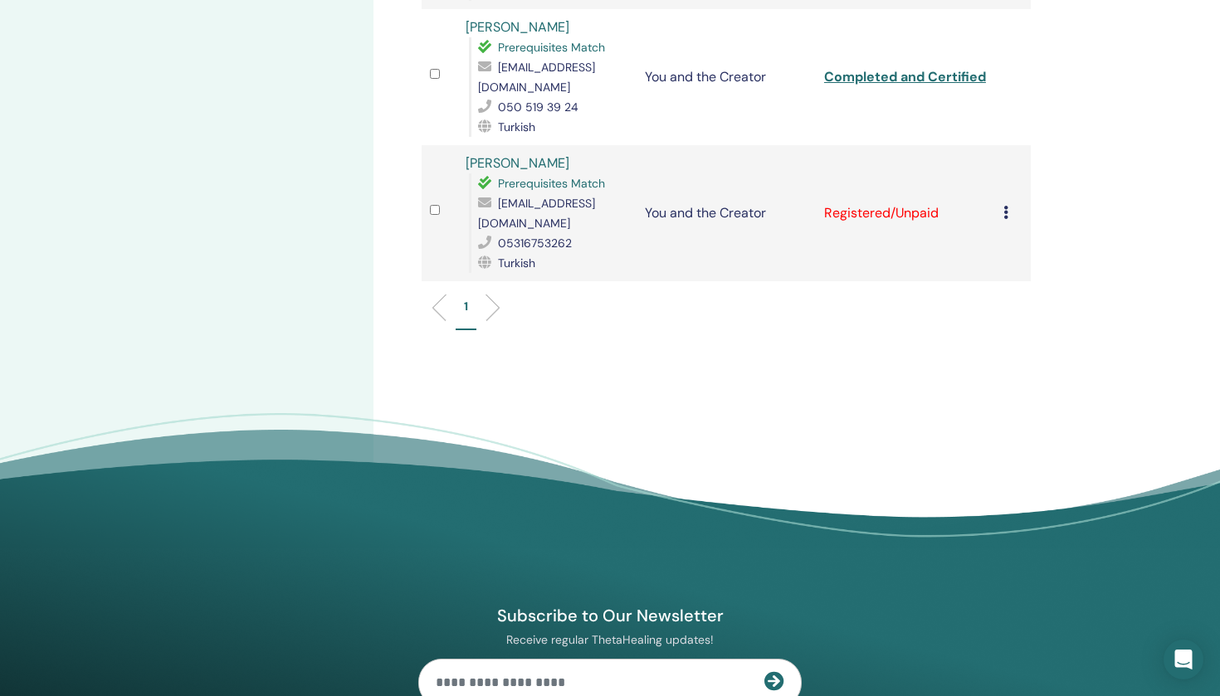
scroll to position [1081, 0]
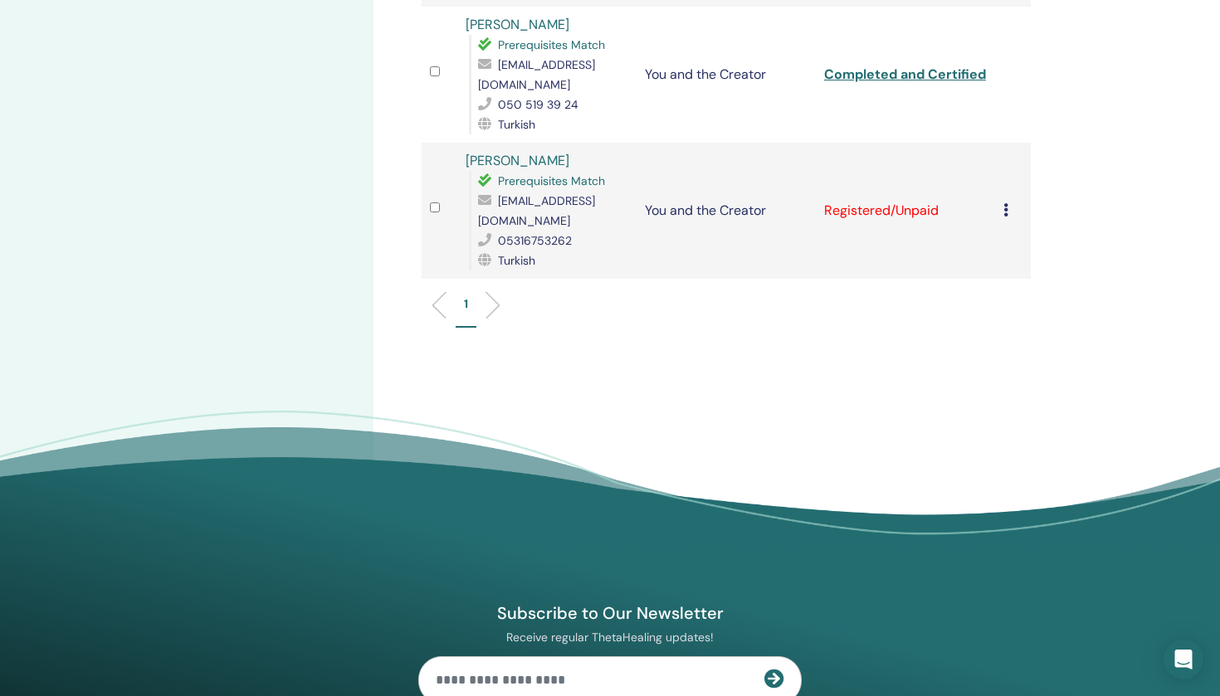
click at [1010, 201] on div "Cancel Registration Do not auto-certify Mark as Paid Mark as Unpaid Mark as Abs…" at bounding box center [1012, 211] width 19 height 20
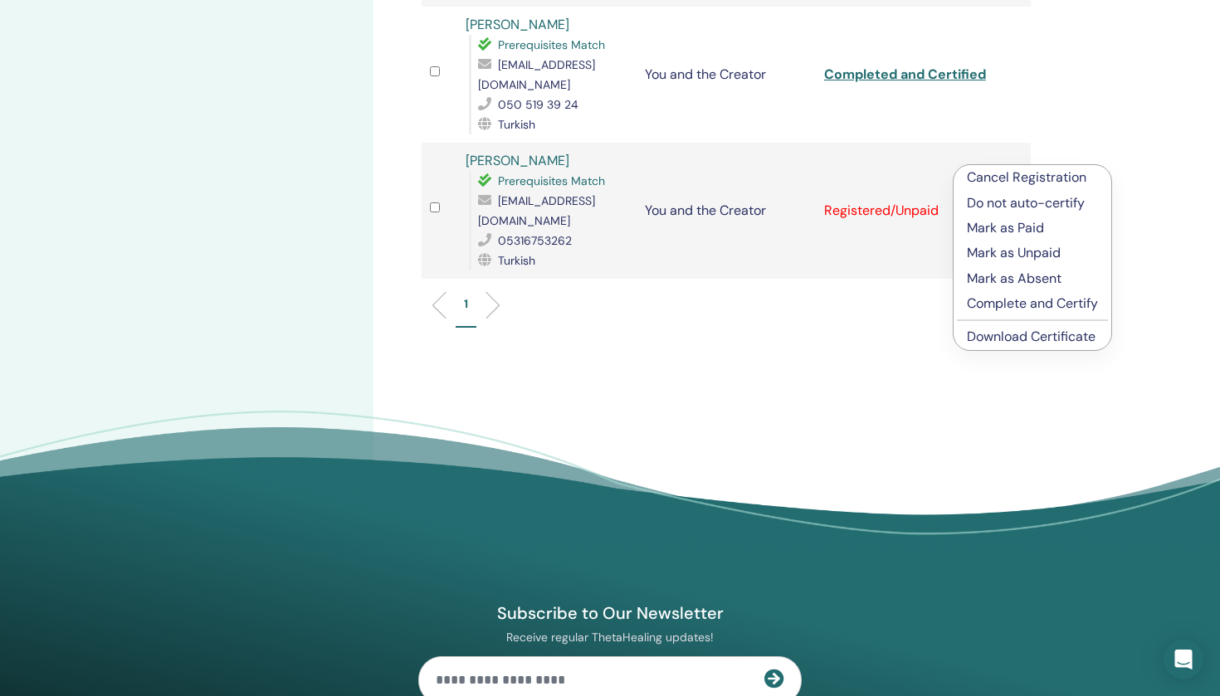
click at [1013, 231] on p "Mark as Paid" at bounding box center [1031, 228] width 131 height 20
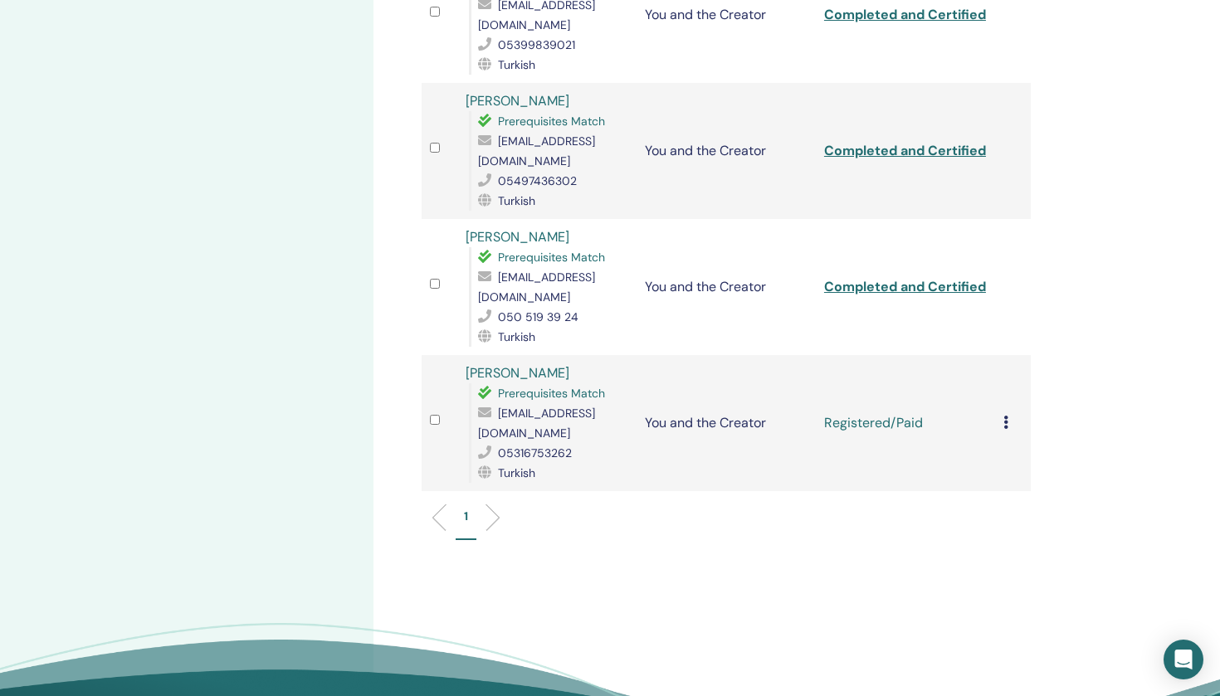
scroll to position [878, 0]
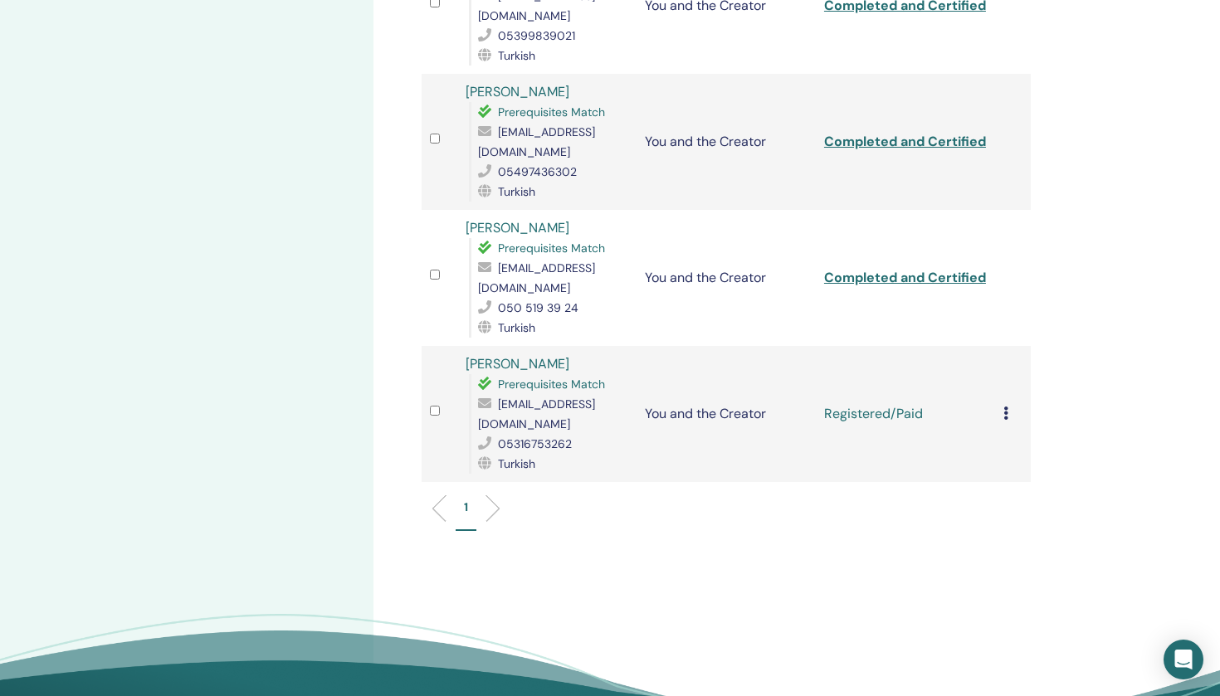
click at [1003, 407] on icon at bounding box center [1005, 413] width 5 height 13
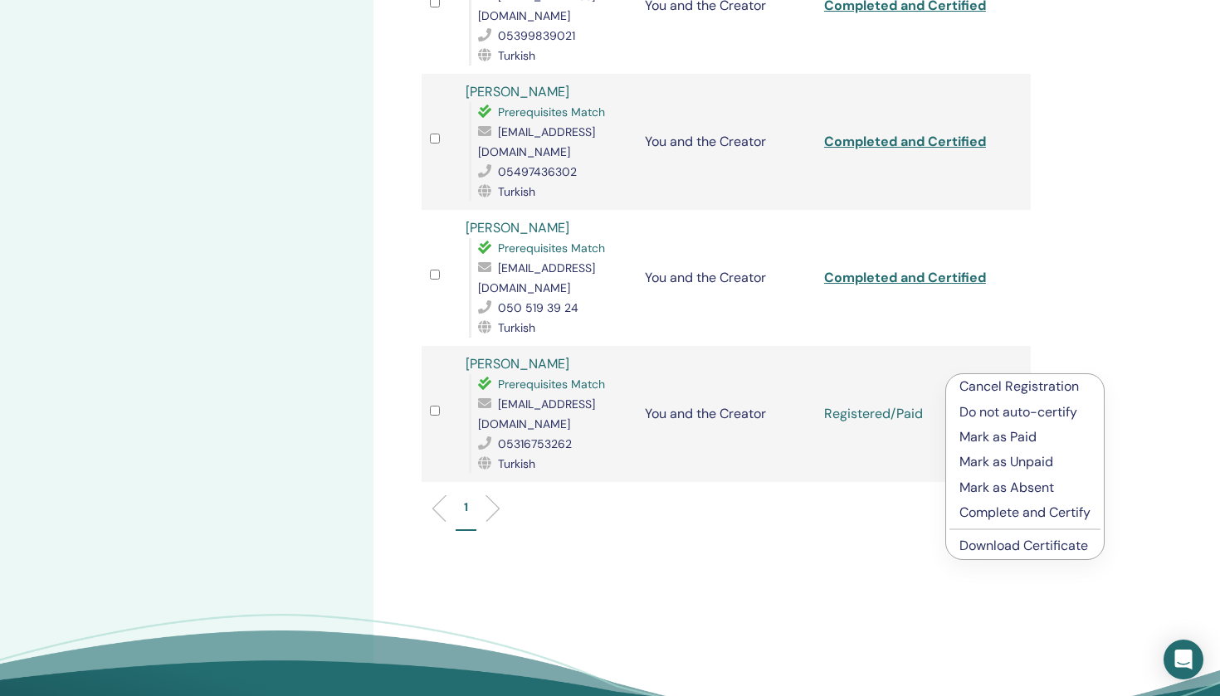
click at [1022, 518] on p "Complete and Certify" at bounding box center [1024, 513] width 131 height 20
